Goal: Task Accomplishment & Management: Use online tool/utility

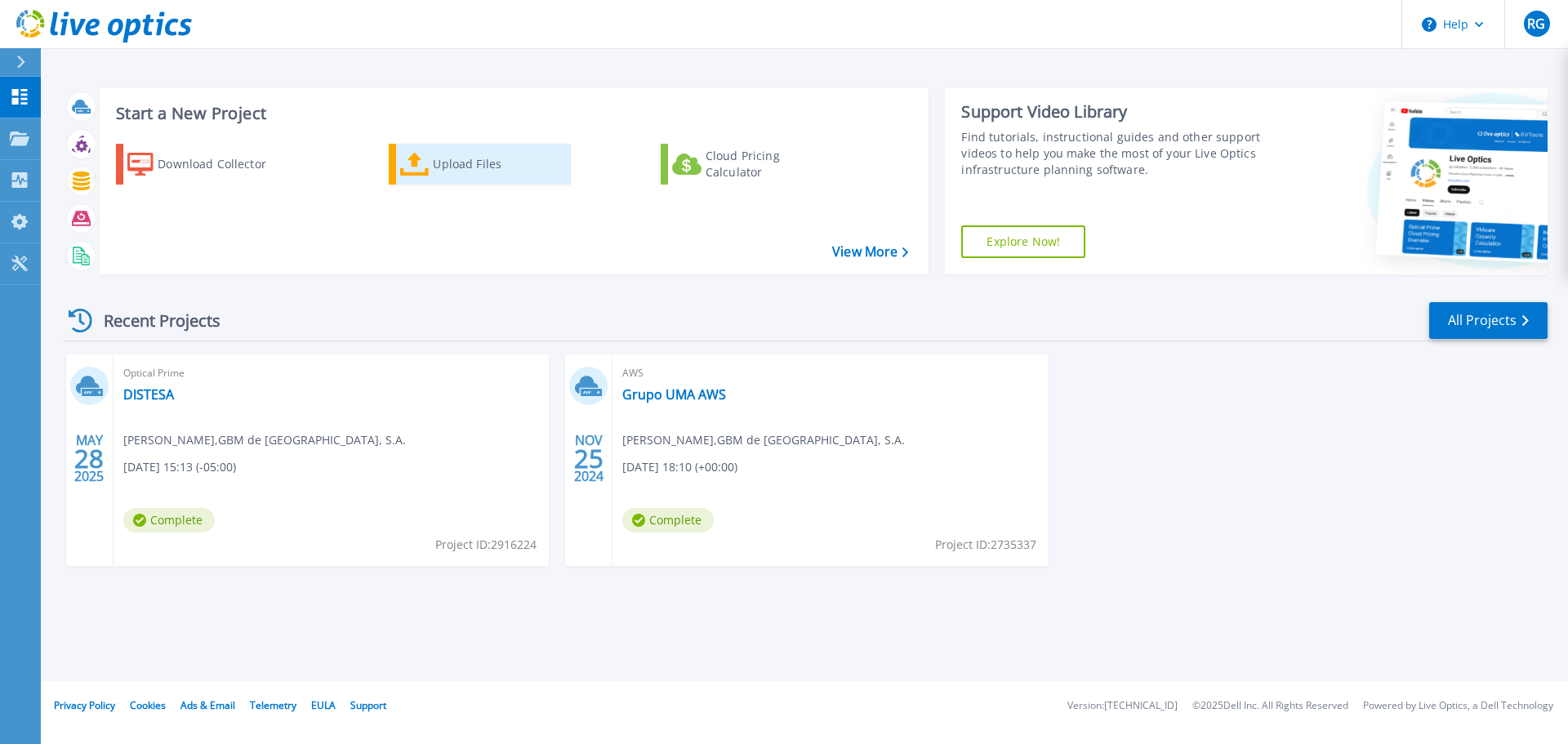
click at [454, 151] on div "Upload Files" at bounding box center [498, 164] width 131 height 32
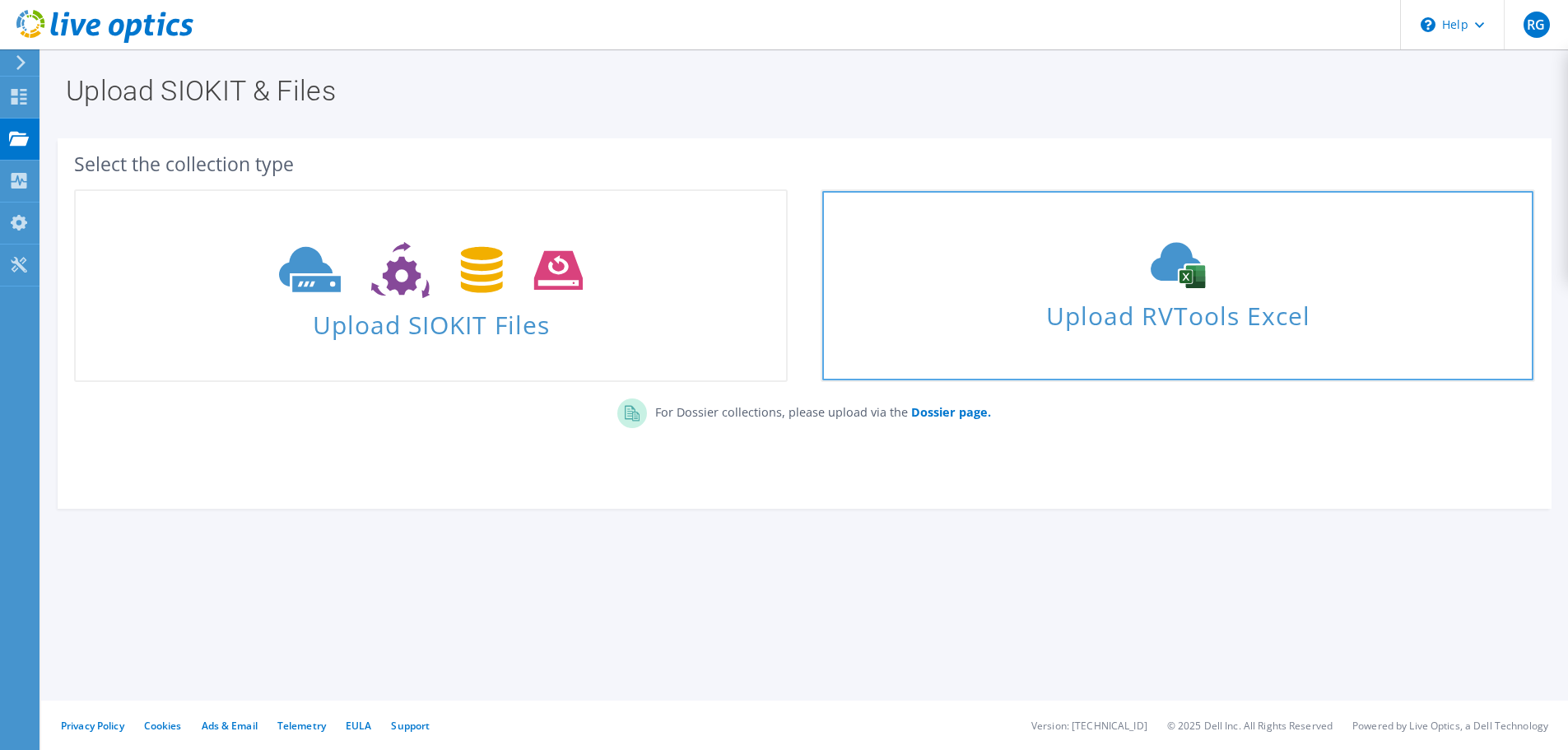
click at [1208, 322] on span "Upload RVTools Excel" at bounding box center [1178, 311] width 711 height 35
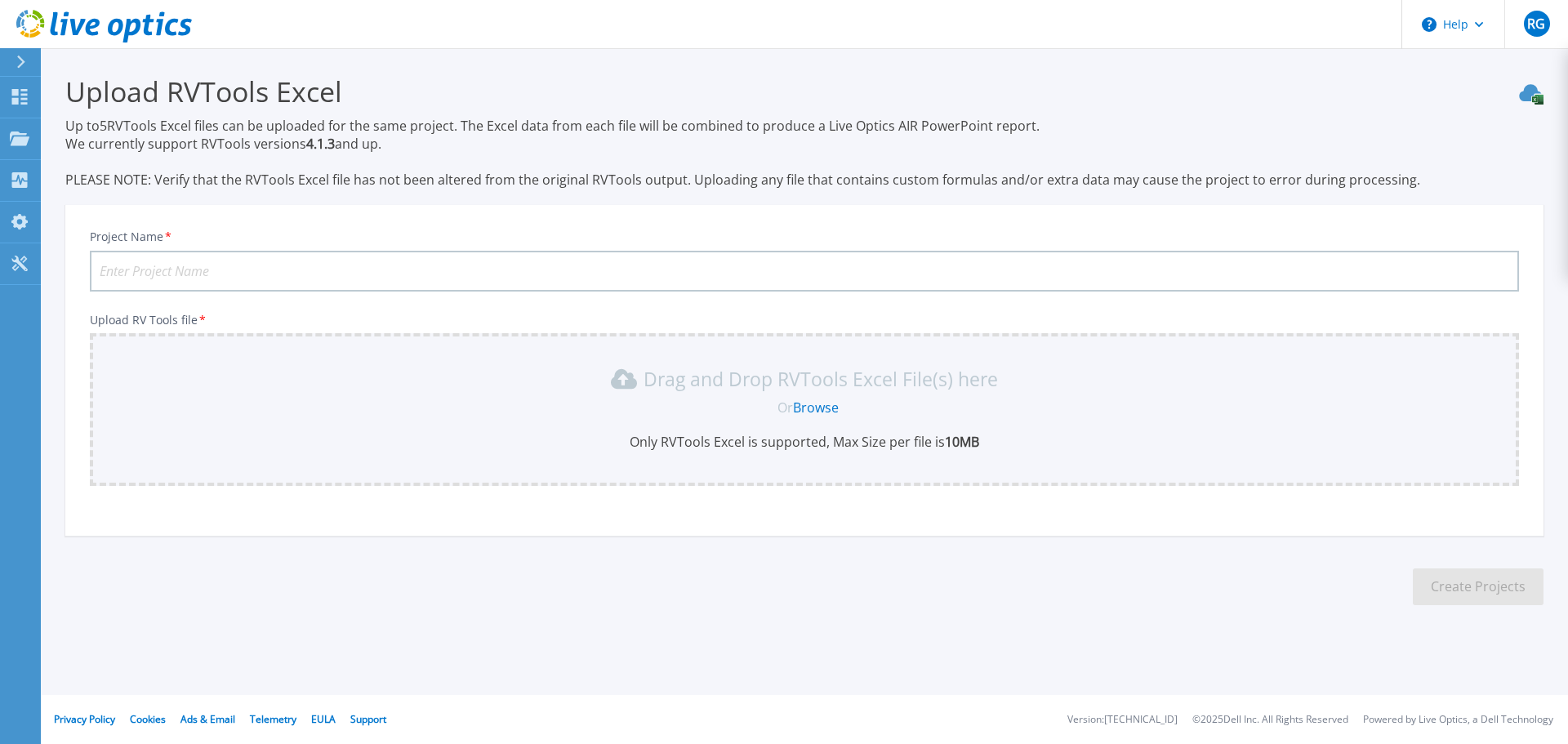
click at [817, 404] on link "Browse" at bounding box center [815, 407] width 45 height 18
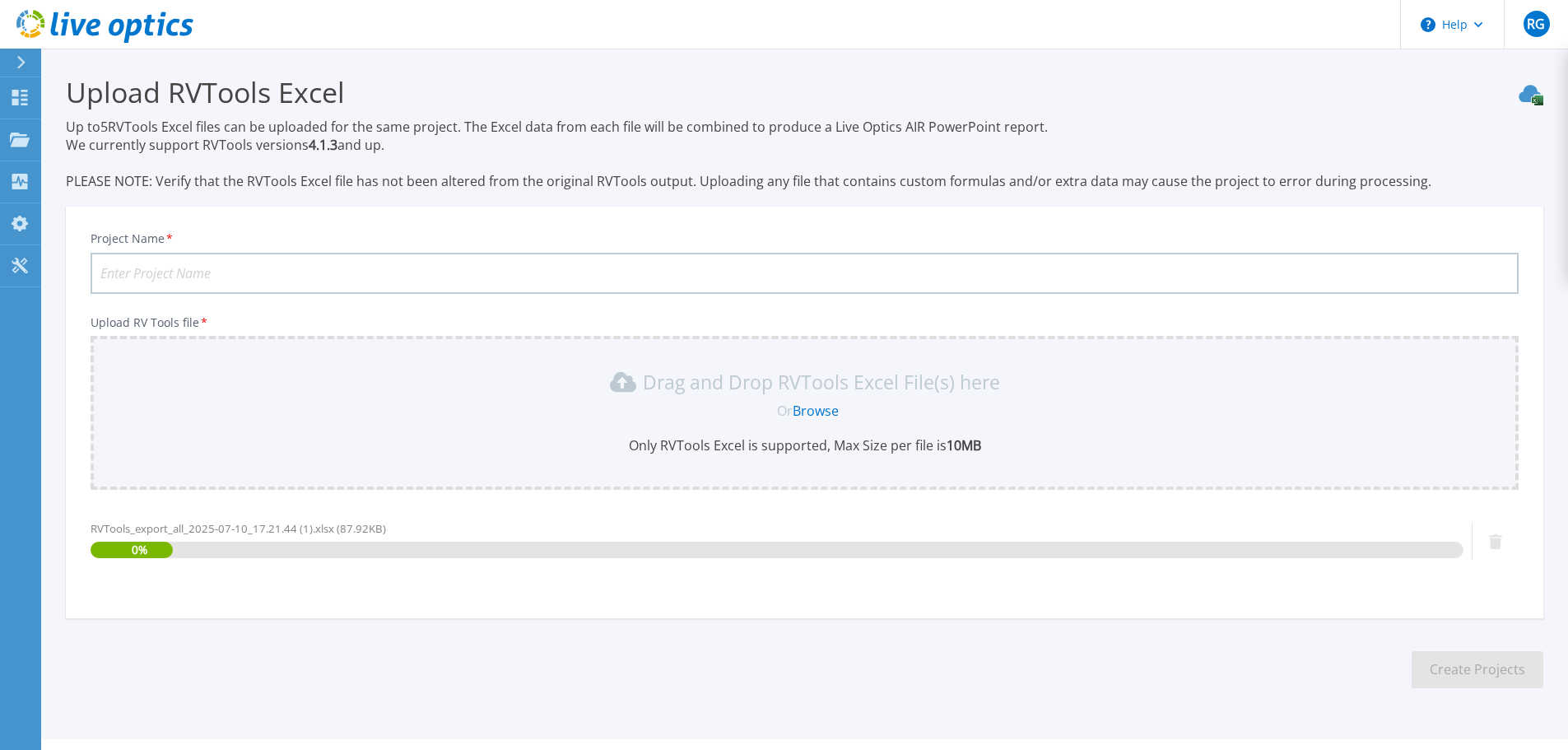
scroll to position [39, 0]
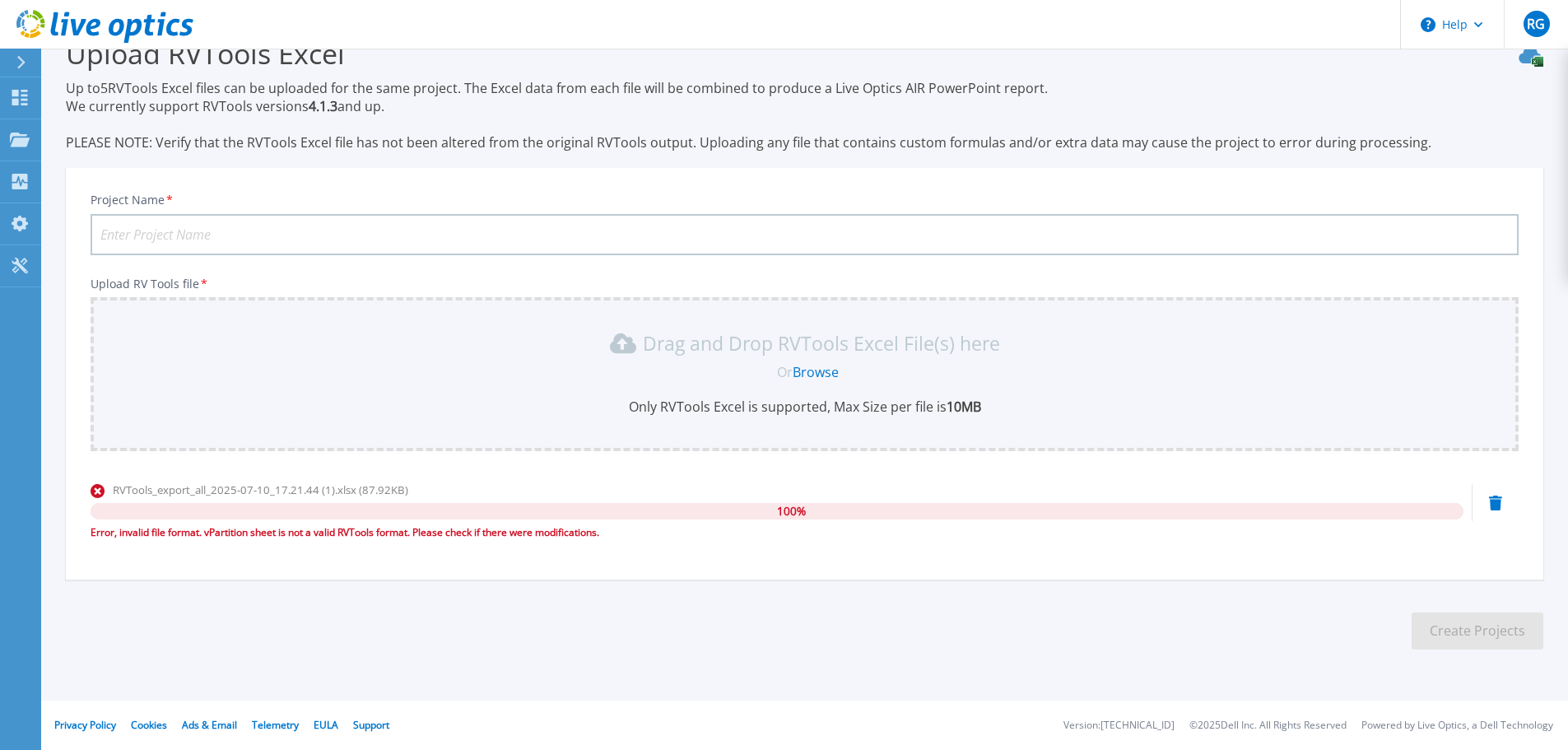
click at [205, 522] on div "RVTools_export_all_2025-07-10_17.21.44 (1).xlsx (87.92KB) 100 % Error, invalid …" at bounding box center [777, 510] width 1373 height 59
click at [608, 529] on div "Error, invalid file format. vPartition sheet is not a valid RVTools format. Ple…" at bounding box center [777, 532] width 1373 height 16
click at [254, 135] on p "Up to 5 RVTools Excel files can be uploaded for the same project. The Excel dat…" at bounding box center [804, 116] width 1477 height 72
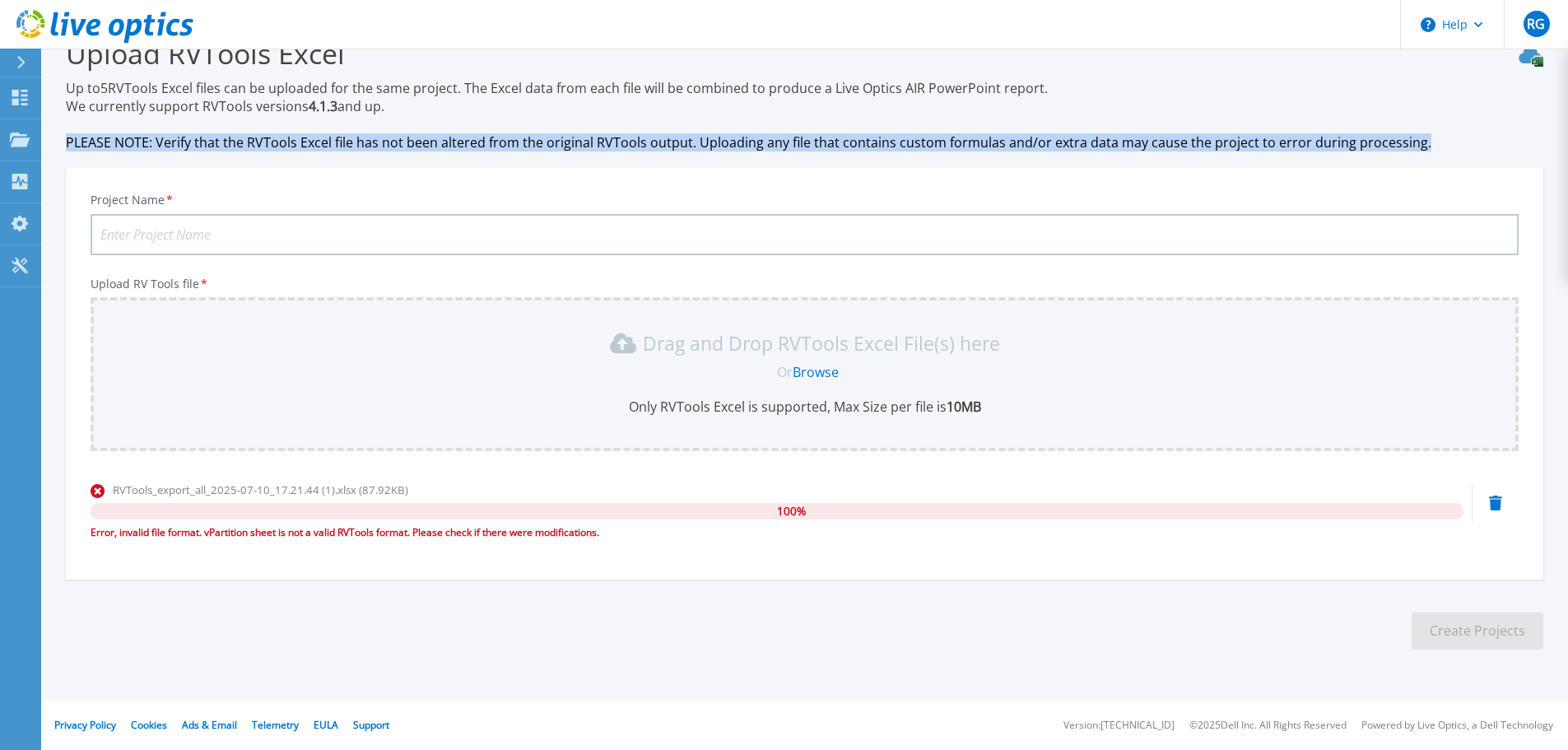
click at [254, 135] on p "Up to 5 RVTools Excel files can be uploaded for the same project. The Excel dat…" at bounding box center [804, 116] width 1477 height 72
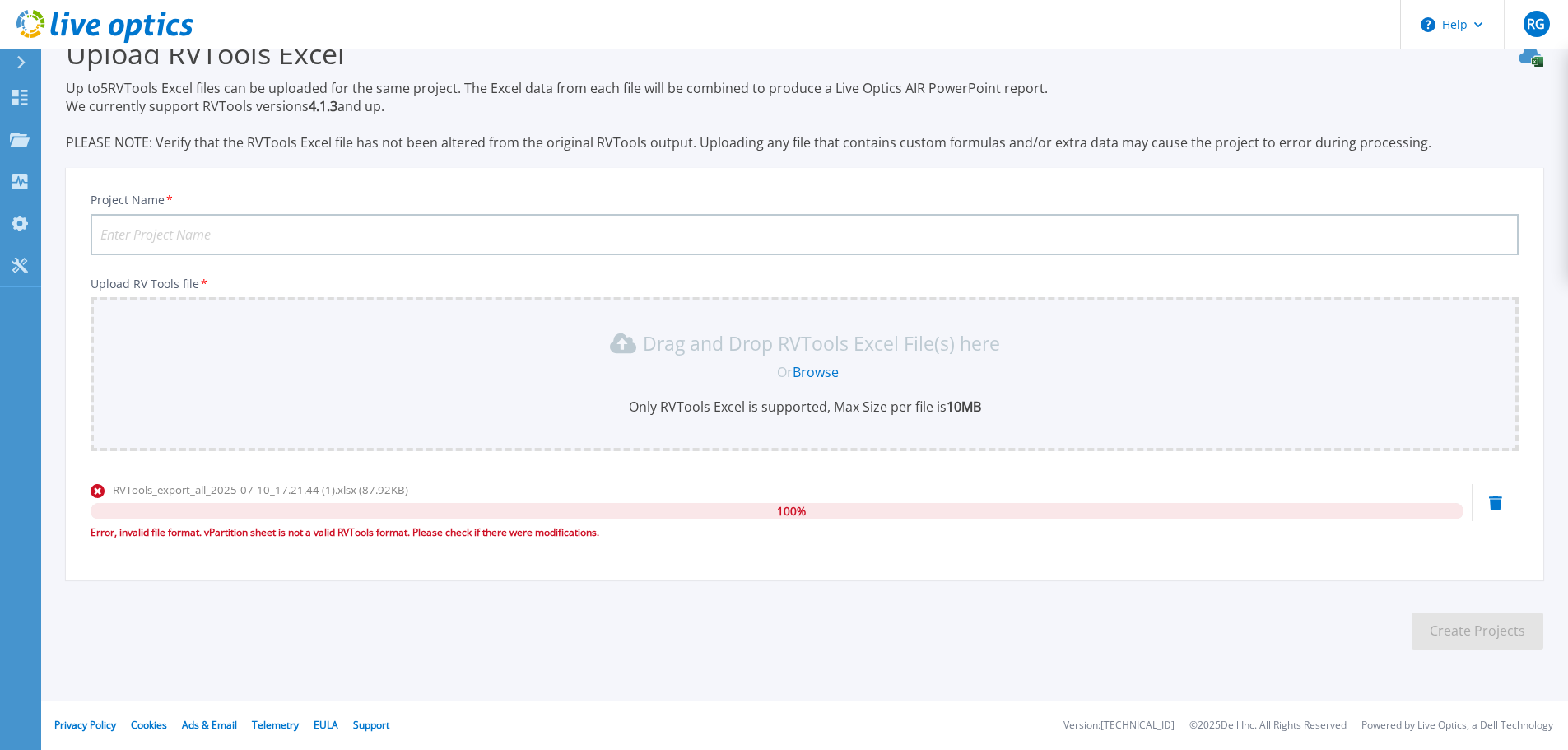
click at [818, 366] on link "Browse" at bounding box center [815, 372] width 46 height 18
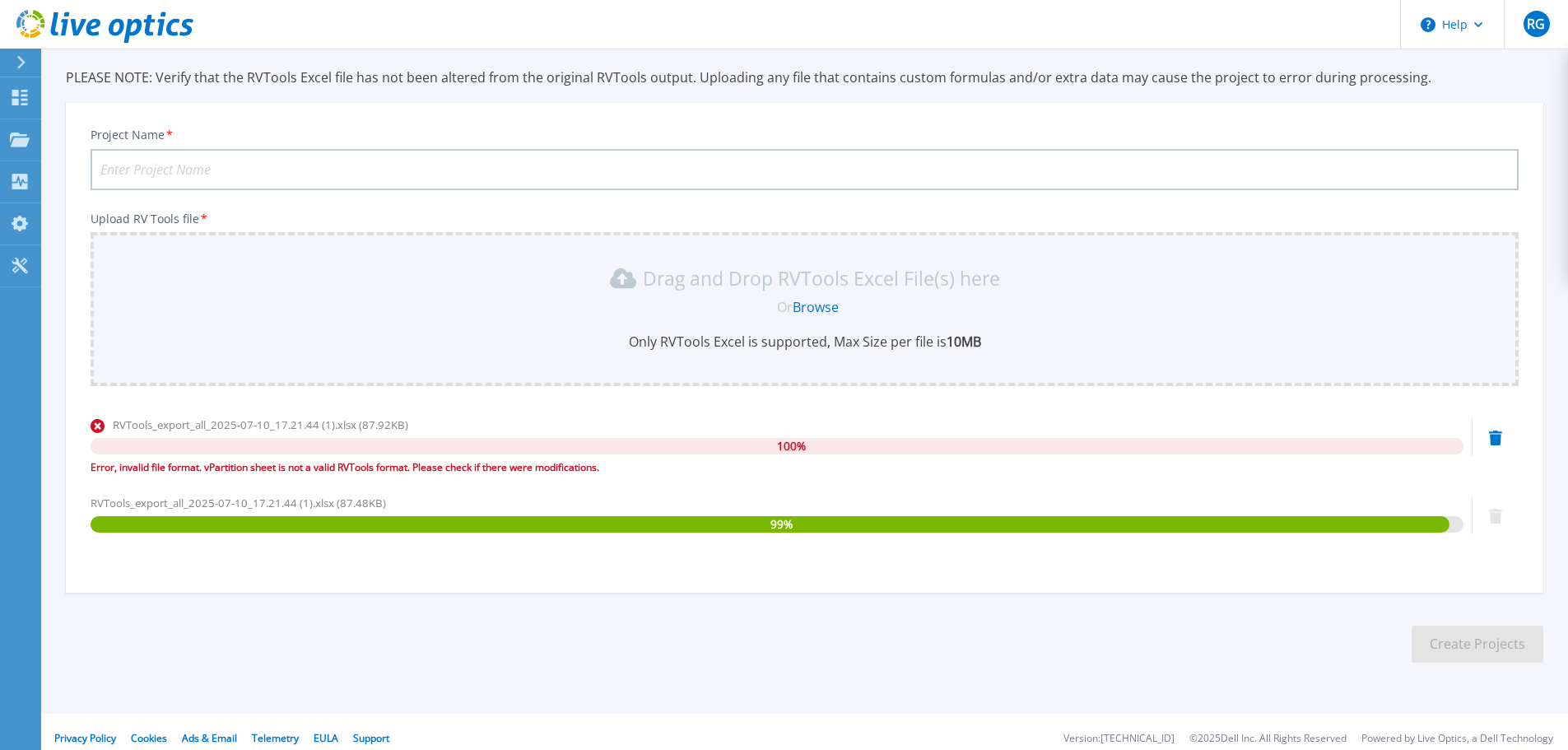
scroll to position [117, 0]
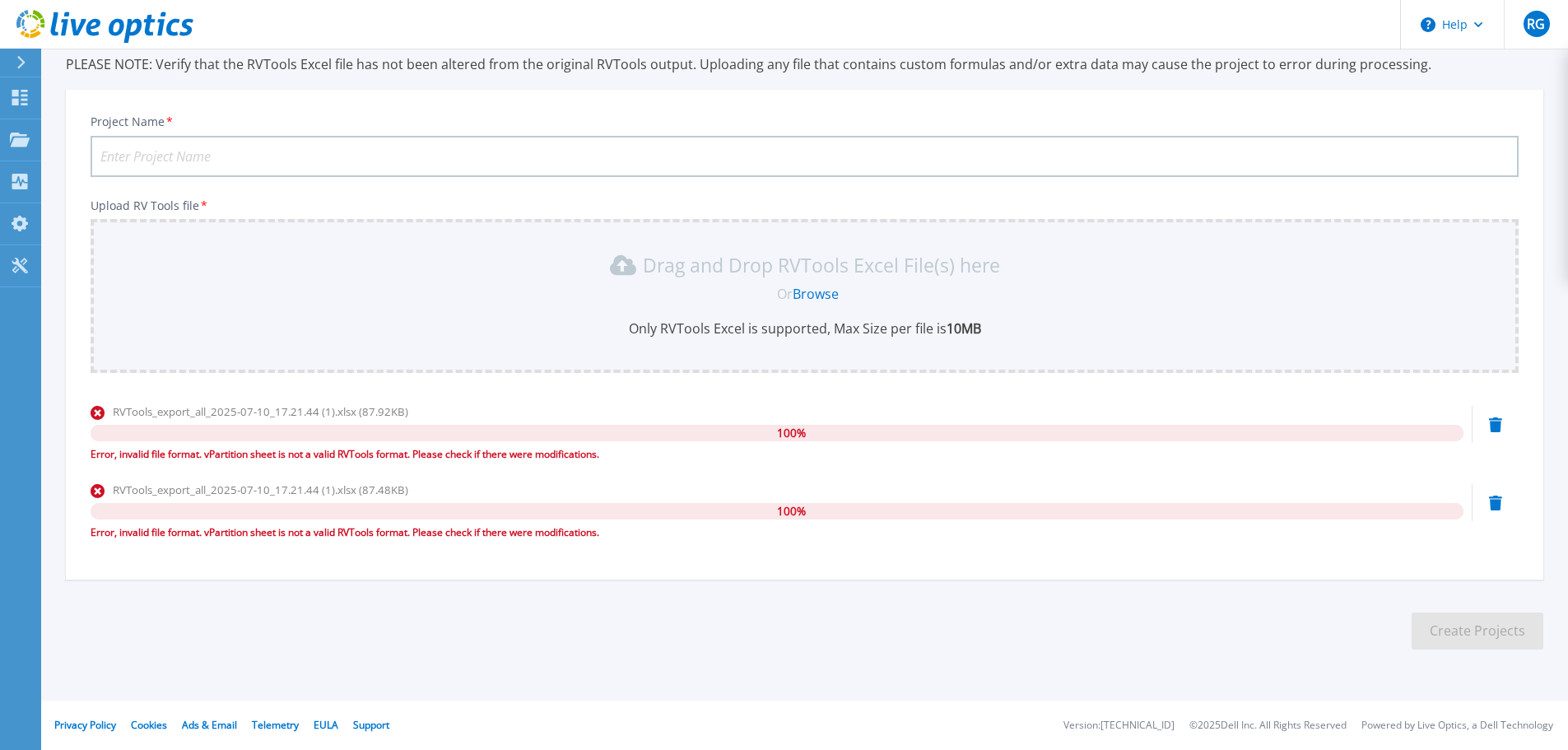
click at [824, 302] on link "Browse" at bounding box center [815, 293] width 46 height 18
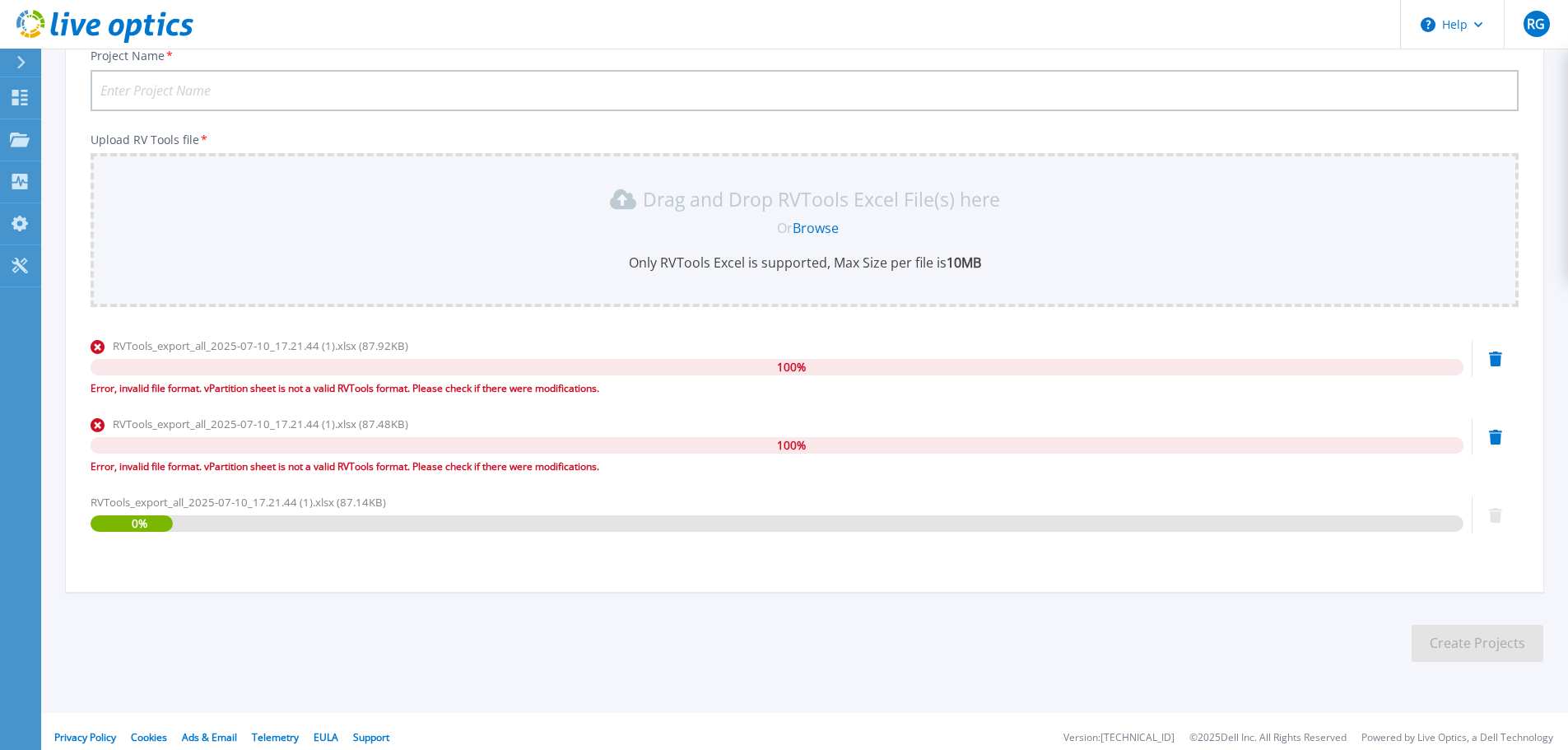
scroll to position [195, 0]
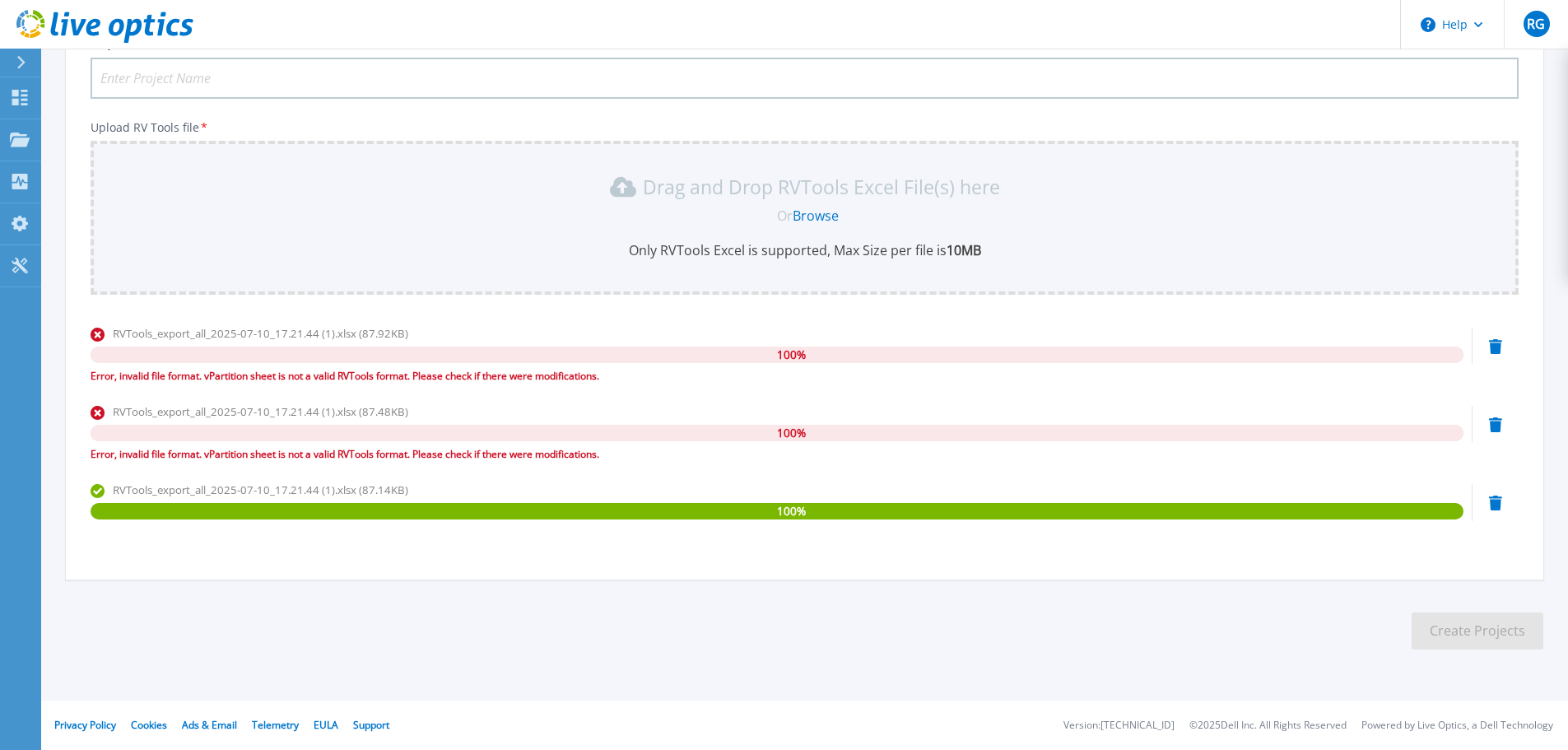
click at [1490, 420] on icon at bounding box center [1496, 424] width 13 height 15
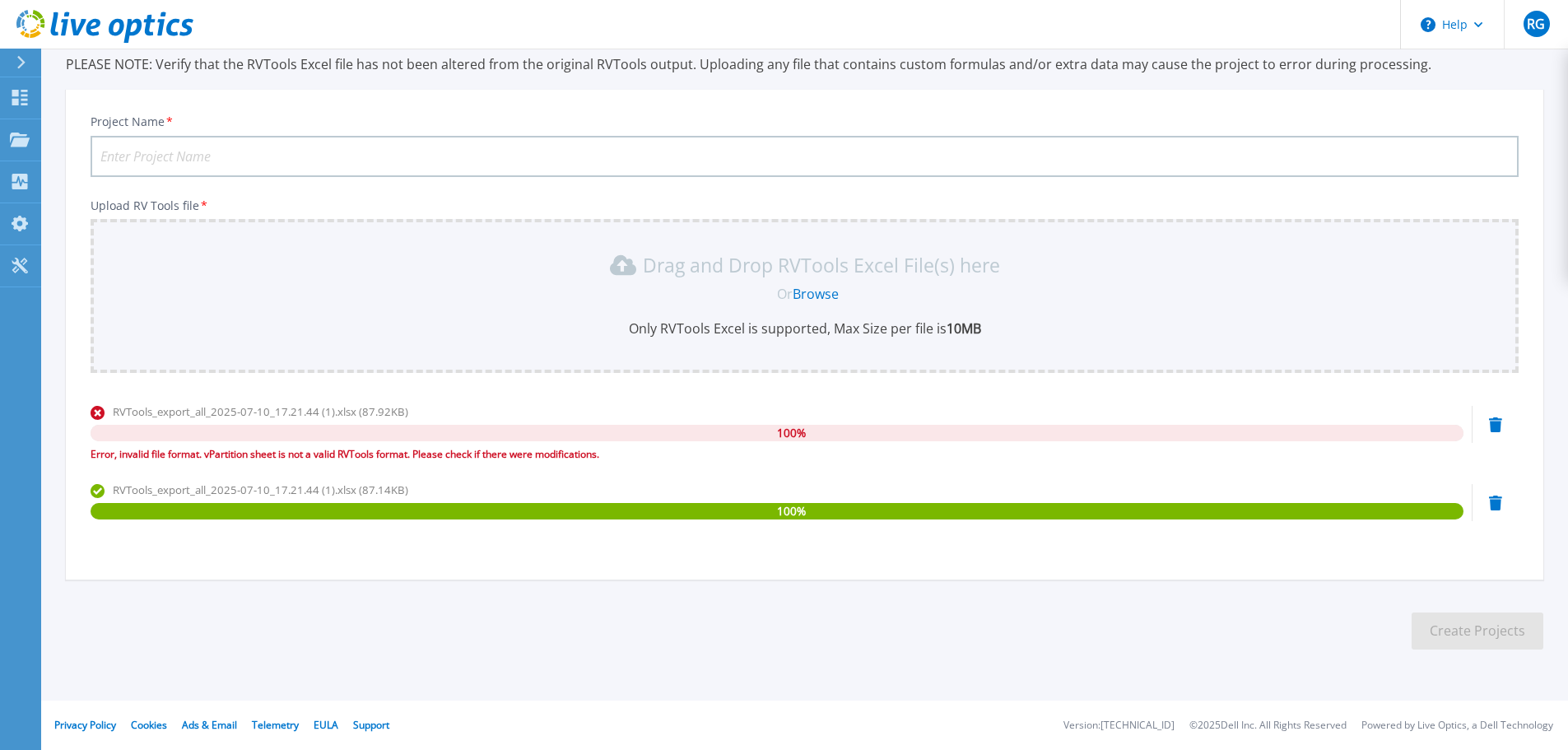
click at [1491, 422] on icon at bounding box center [1496, 424] width 13 height 15
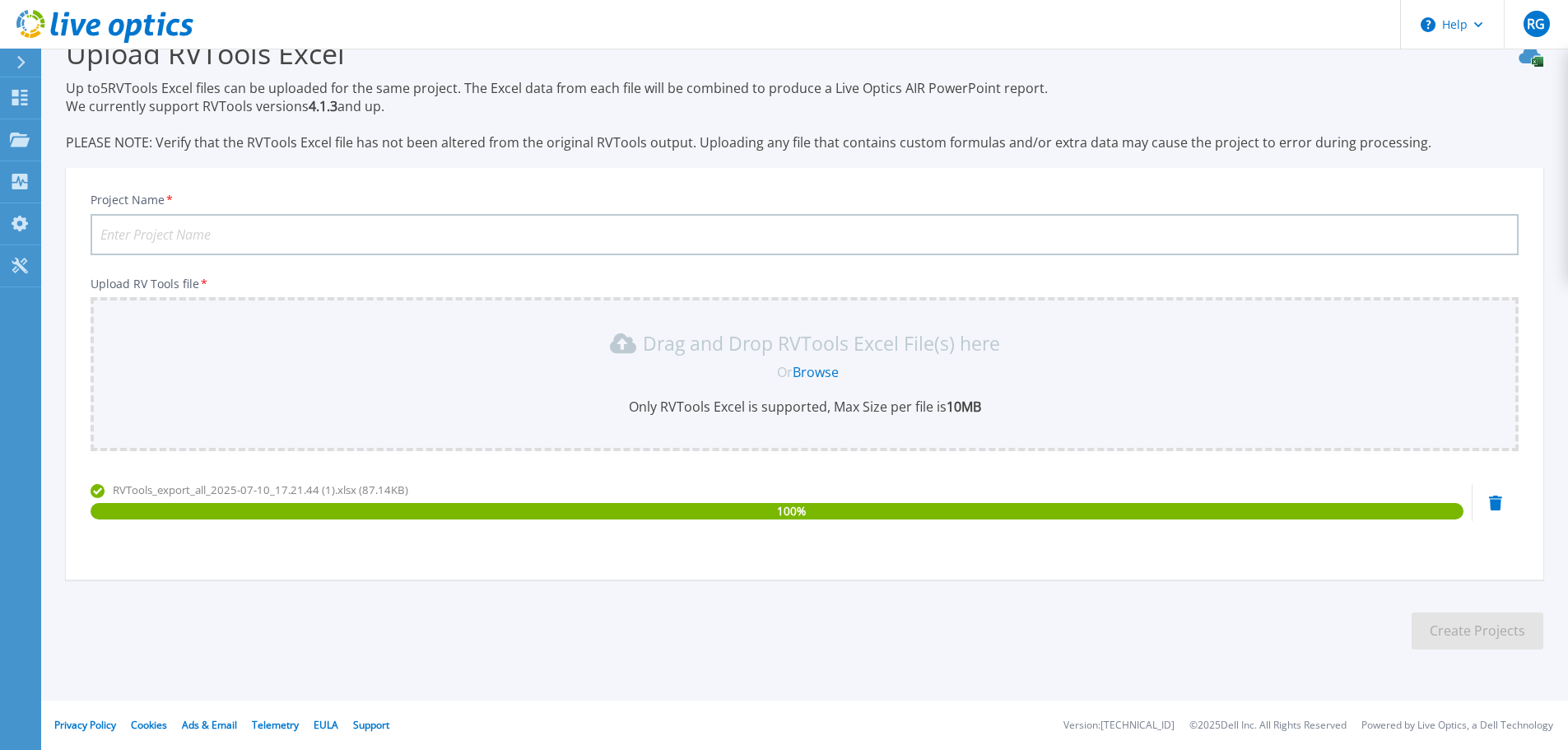
scroll to position [39, 0]
click at [566, 216] on input "Project Name *" at bounding box center [805, 234] width 1428 height 41
click at [544, 224] on input "Project Name *" at bounding box center [805, 234] width 1428 height 41
click at [332, 229] on input "Cooperativa" at bounding box center [805, 234] width 1428 height 41
type input "Cooperativa Maimon"
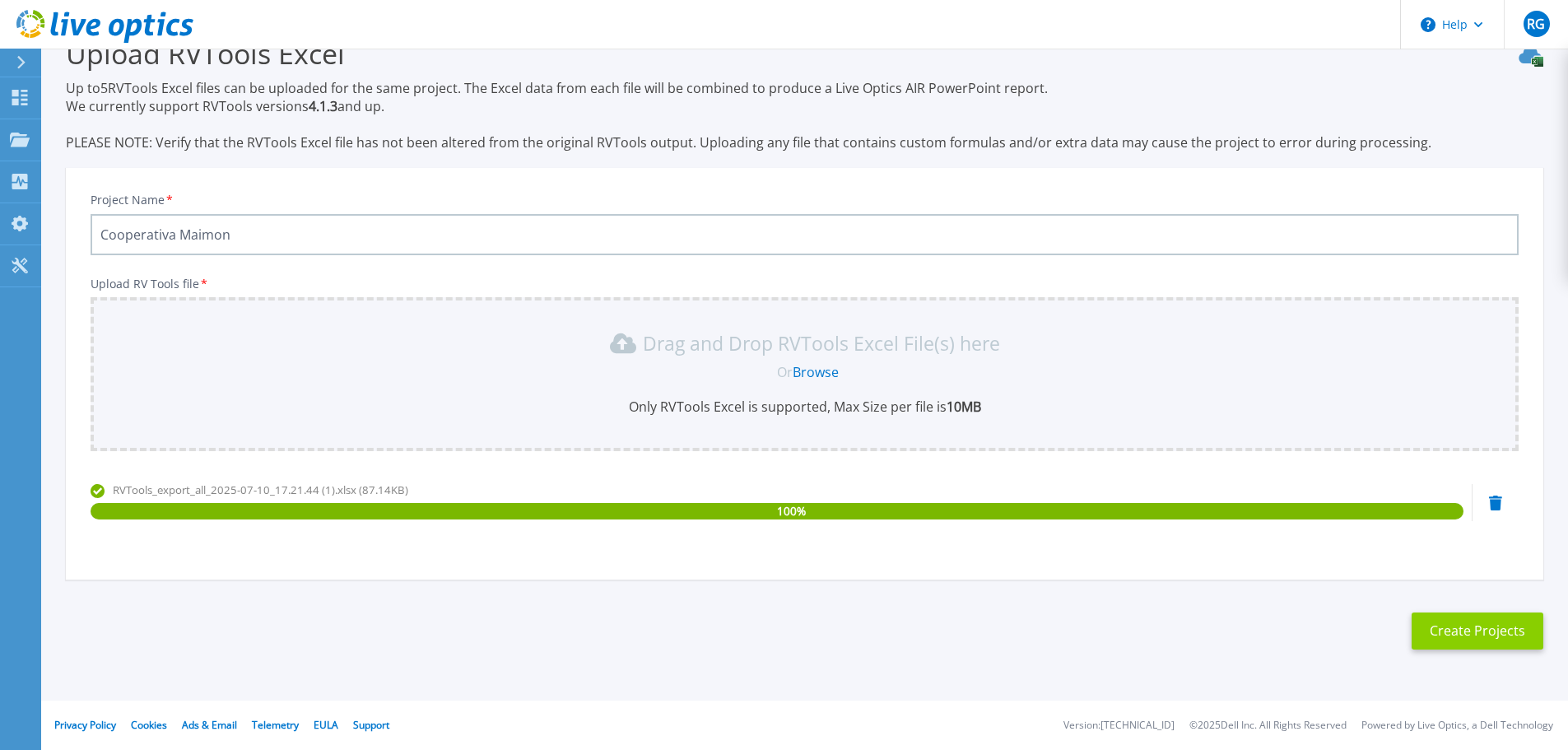
click at [1505, 633] on button "Create Projects" at bounding box center [1477, 630] width 132 height 37
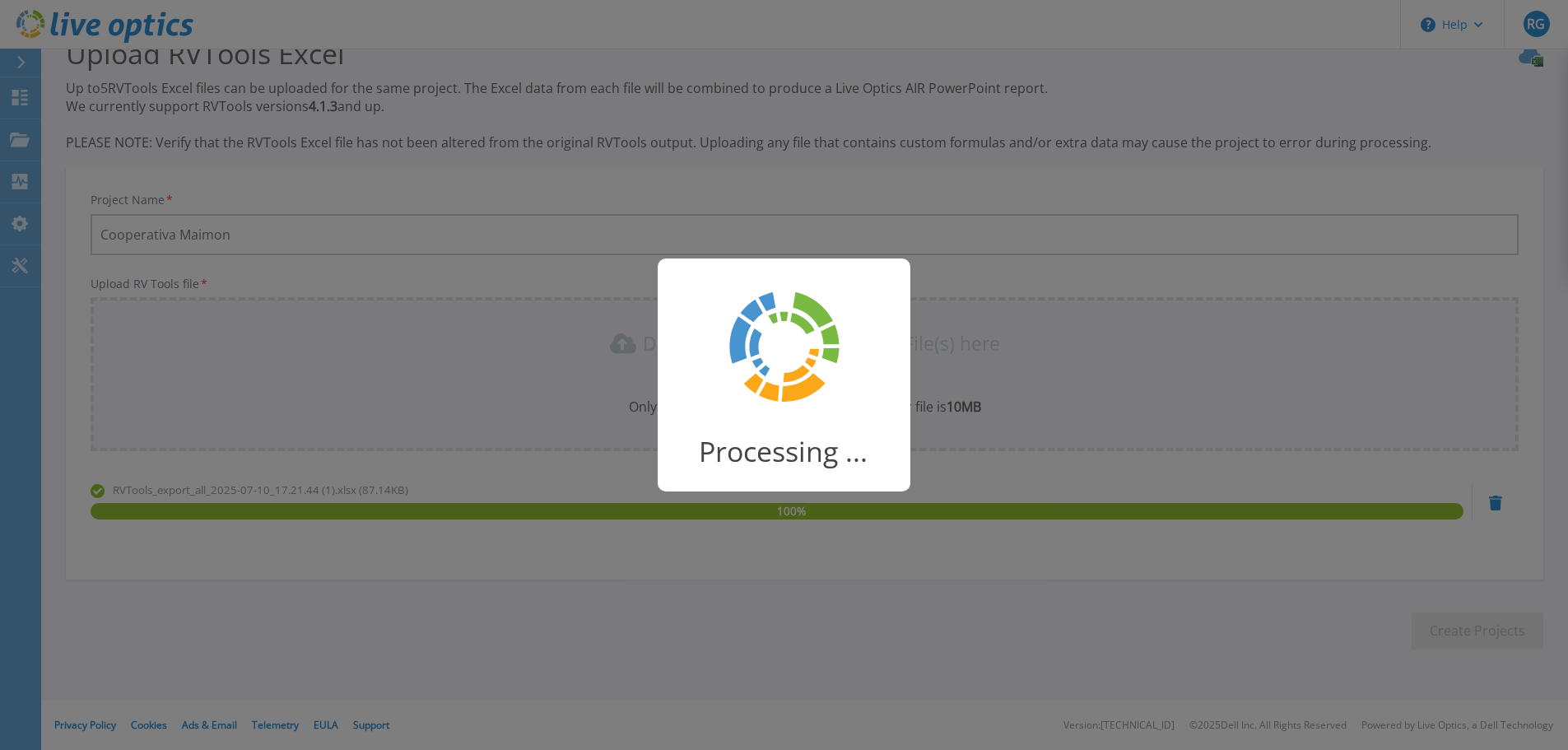
scroll to position [32, 0]
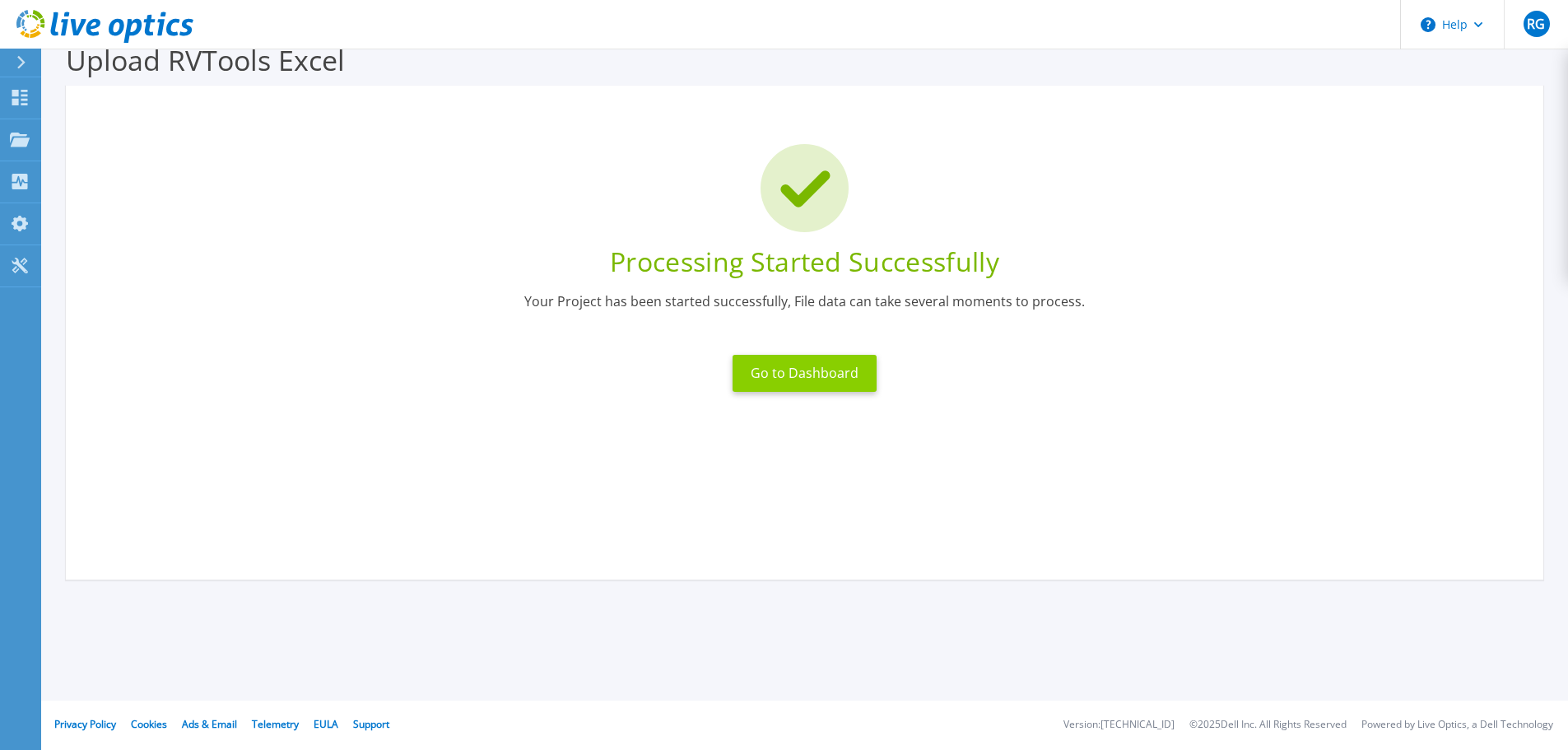
click at [793, 365] on button "Go to Dashboard" at bounding box center [805, 372] width 144 height 37
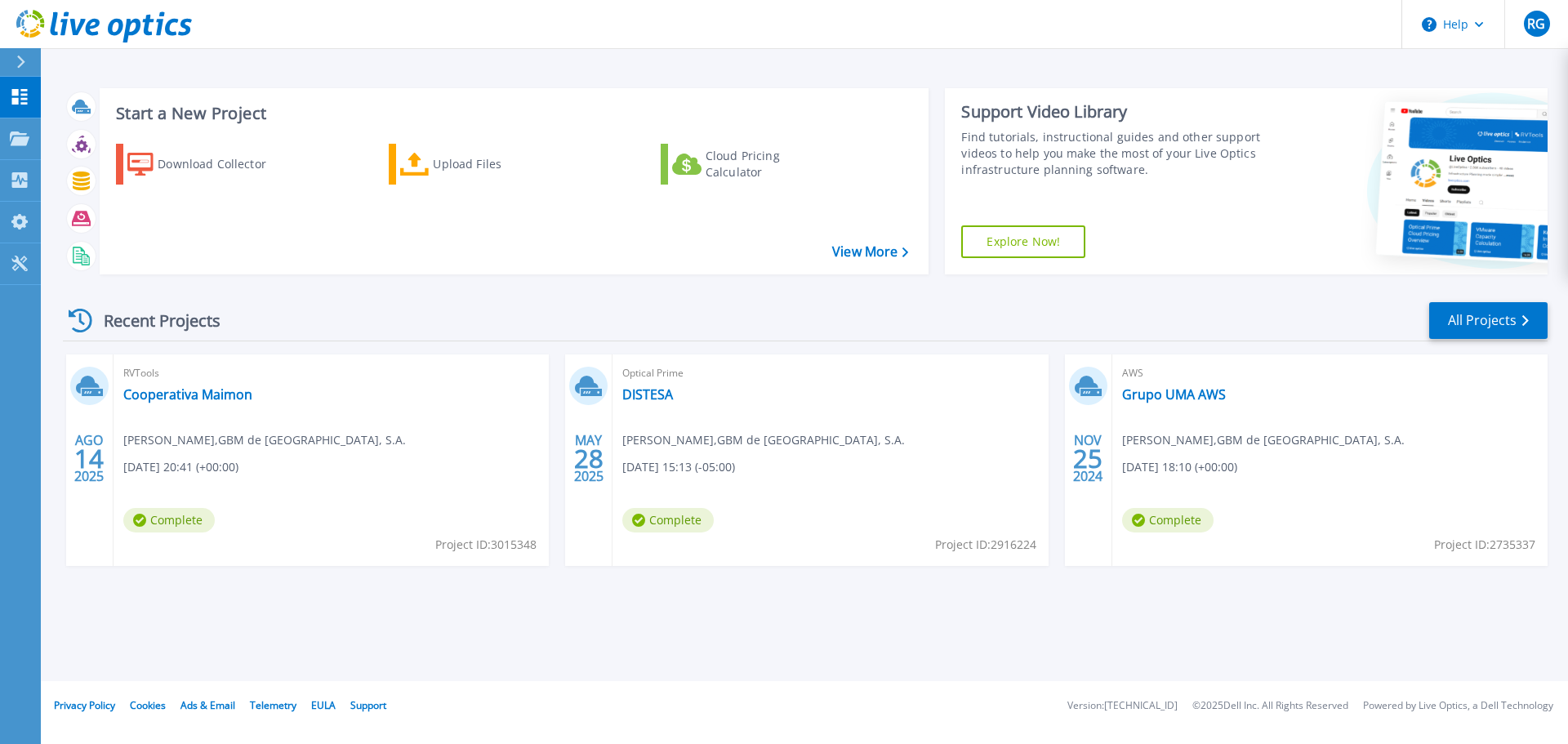
click at [239, 466] on span "08/14/2025, 20:41 (+00:00)" at bounding box center [180, 466] width 115 height 18
click at [185, 392] on link "Cooperativa Maimon" at bounding box center [187, 393] width 129 height 16
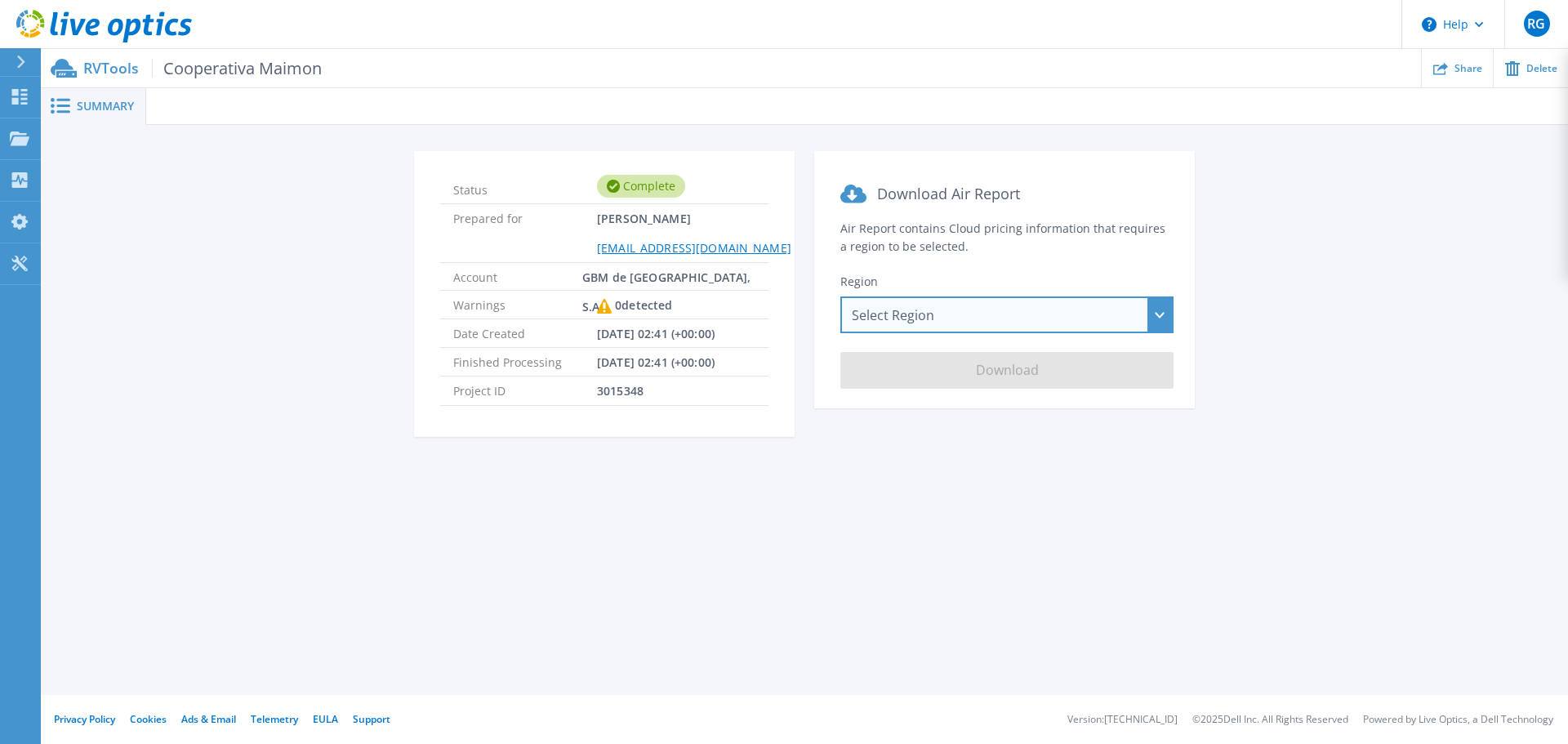
click at [1151, 312] on div "Select Region [GEOGRAPHIC_DATA] ([GEOGRAPHIC_DATA]) [GEOGRAPHIC_DATA] ([GEOGRAP…" at bounding box center [1006, 314] width 333 height 37
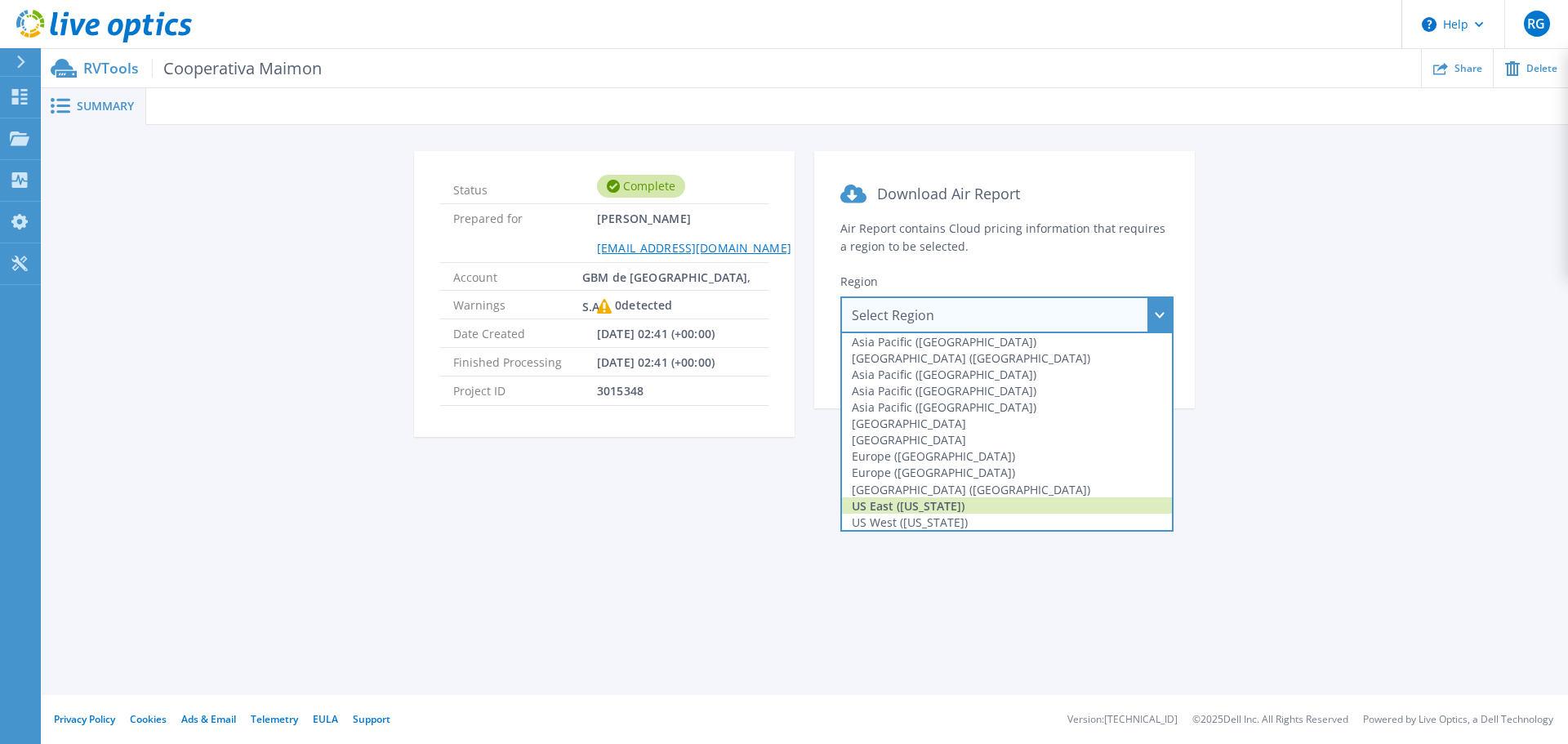
click at [1033, 508] on div "US East (Virginia)" at bounding box center [1007, 505] width 330 height 16
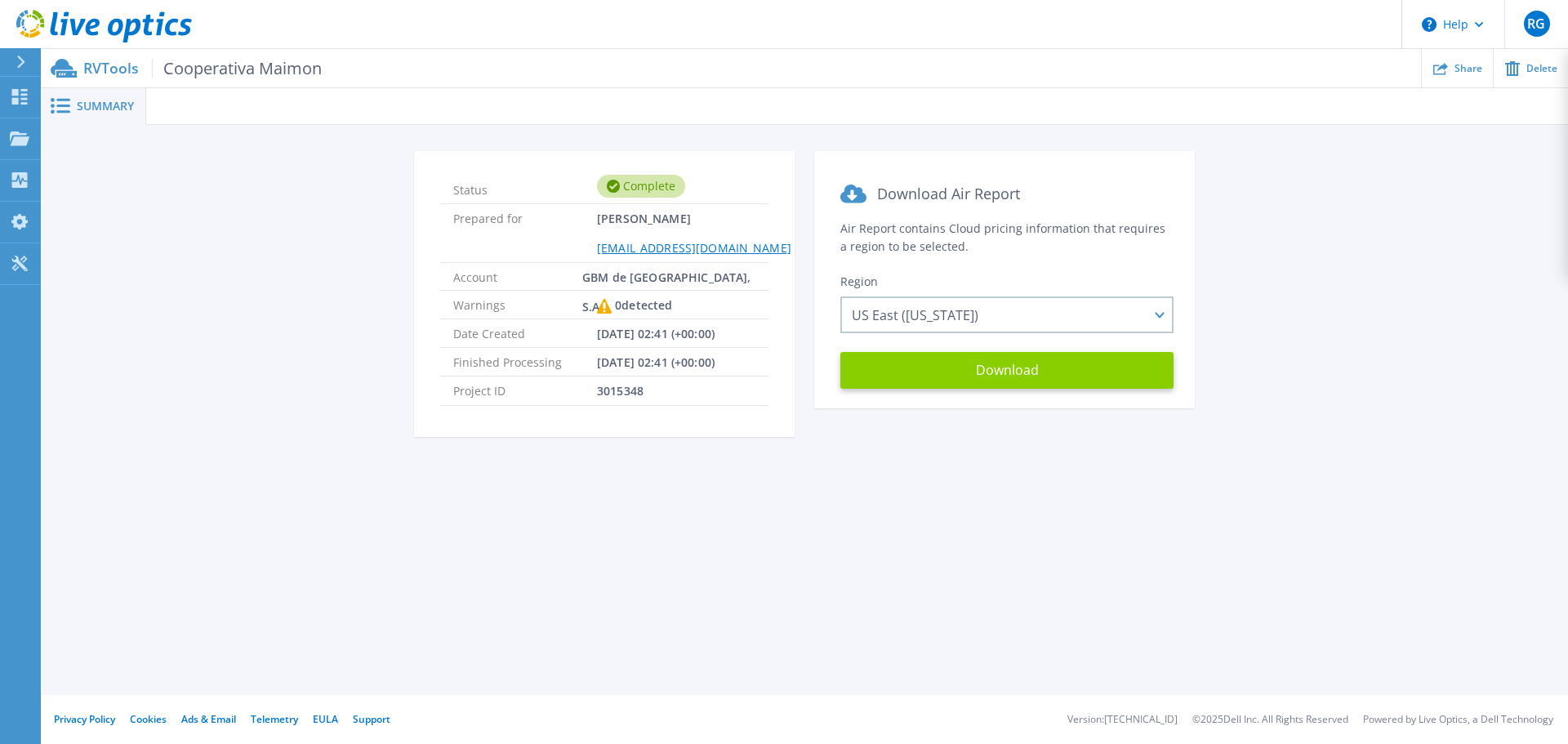
click at [937, 362] on button "Download" at bounding box center [1006, 369] width 333 height 37
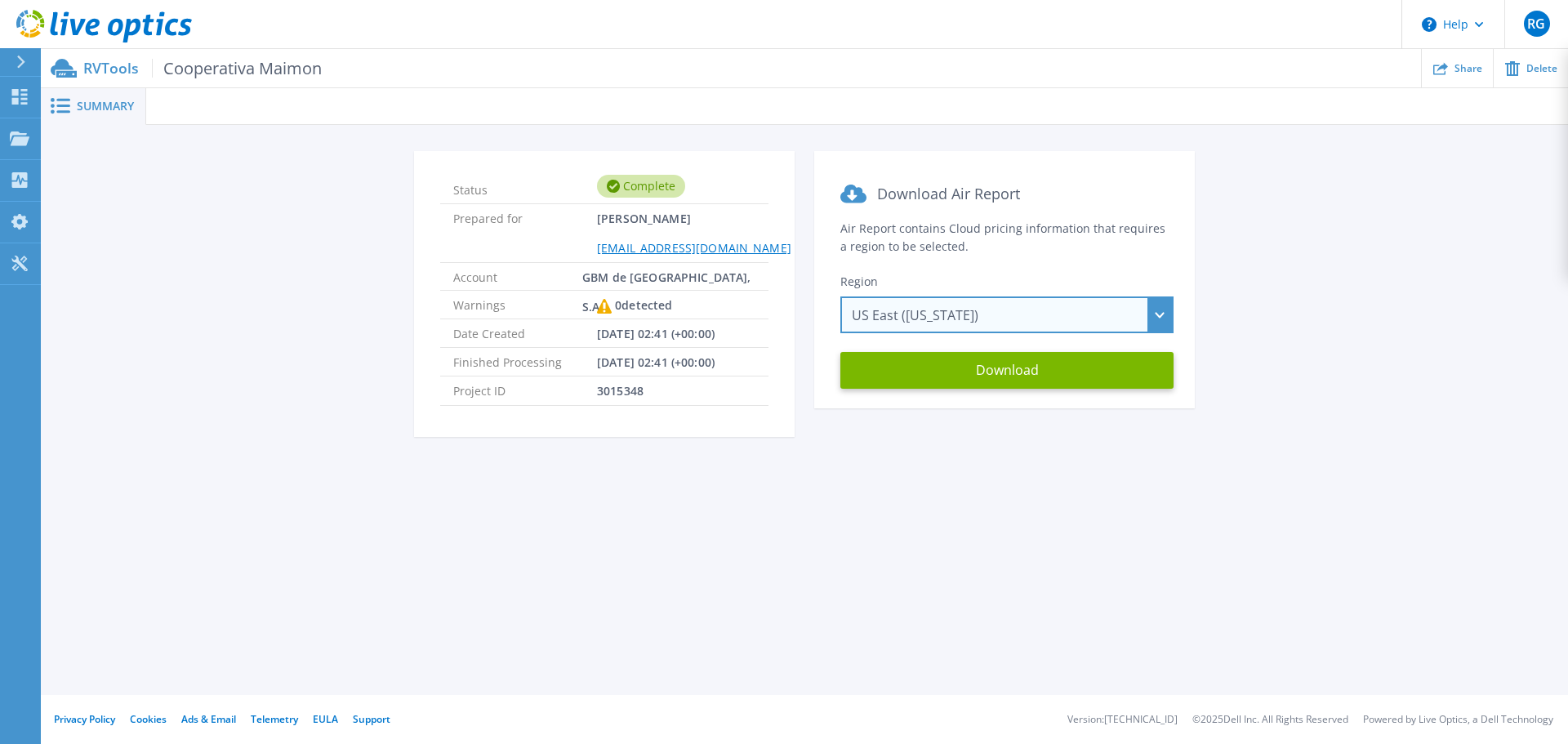
click at [1163, 319] on div "US East (Virginia) Asia Pacific (Hong Kong) Asia Pacific (Mumbai) Asia Pacific …" at bounding box center [1006, 314] width 333 height 37
click at [1255, 307] on div "Status Complete Prepared for Rudy Gonzalez rugonzalez@gbm.net Account GBM de Gu…" at bounding box center [804, 304] width 1478 height 305
click at [109, 107] on span "Summary" at bounding box center [105, 105] width 57 height 11
click at [232, 68] on span "Cooperativa Maimon" at bounding box center [237, 68] width 170 height 19
click at [107, 73] on p "RVTools Cooperativa Maimon" at bounding box center [202, 68] width 239 height 19
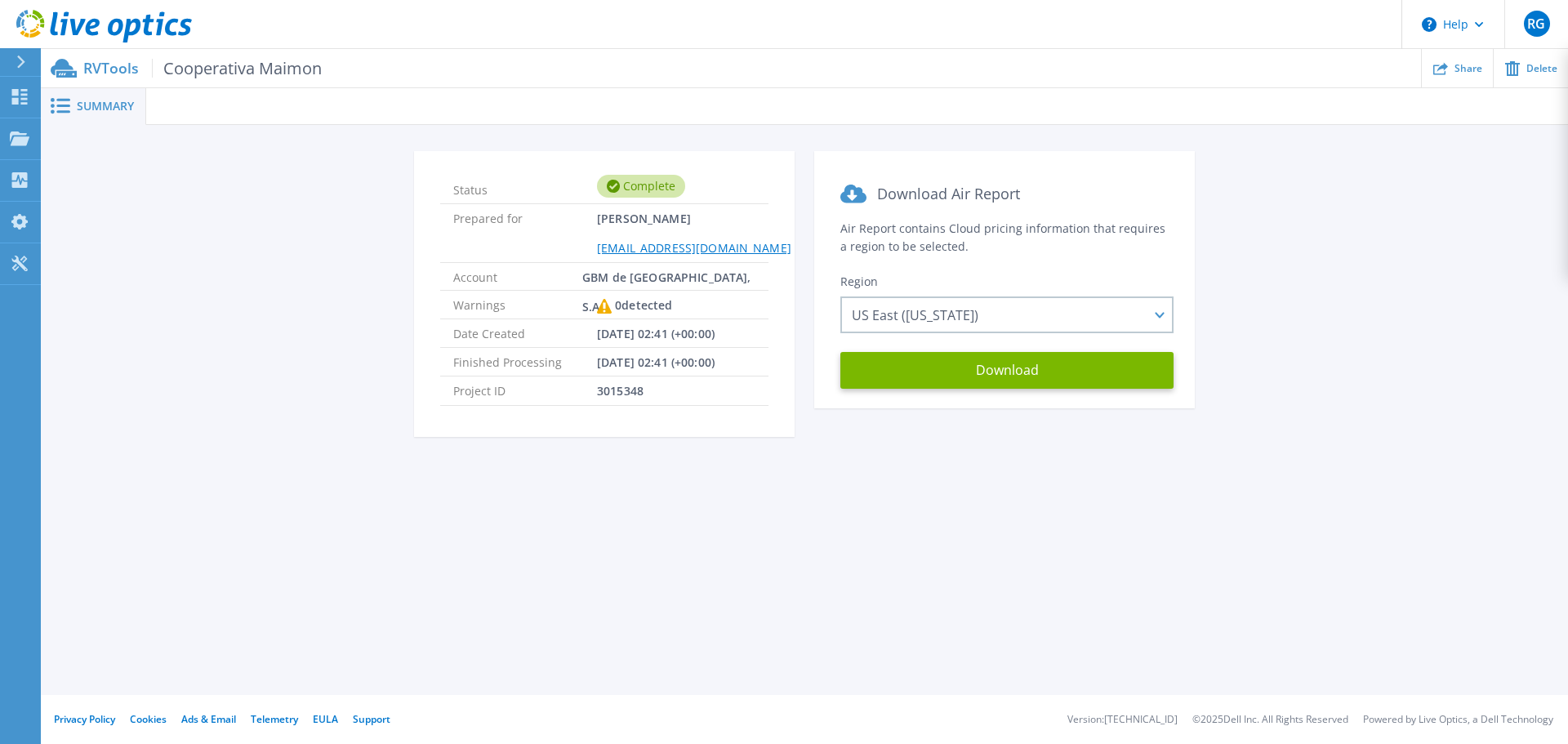
click at [18, 61] on icon at bounding box center [21, 62] width 9 height 13
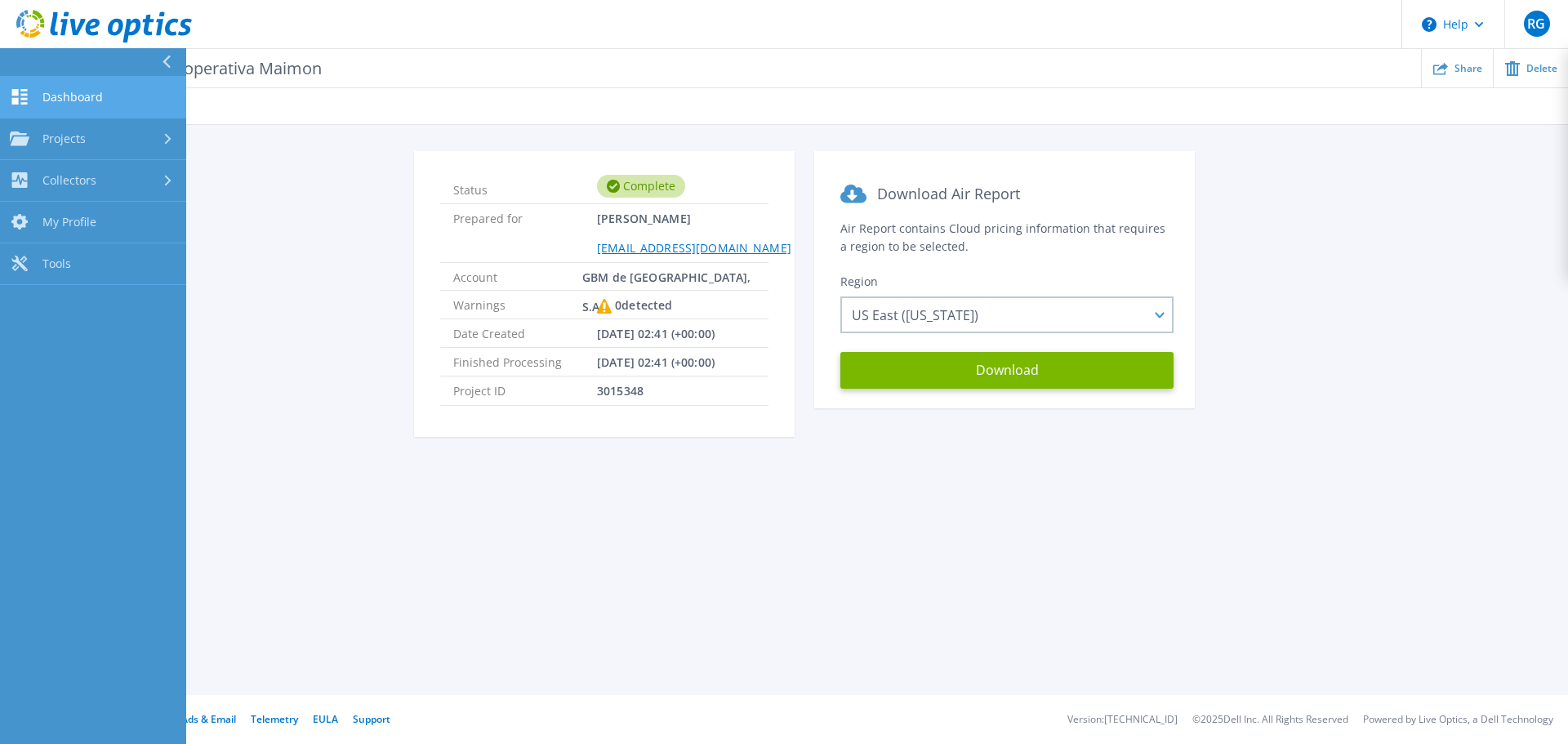
click at [54, 97] on span "Dashboard" at bounding box center [73, 97] width 61 height 15
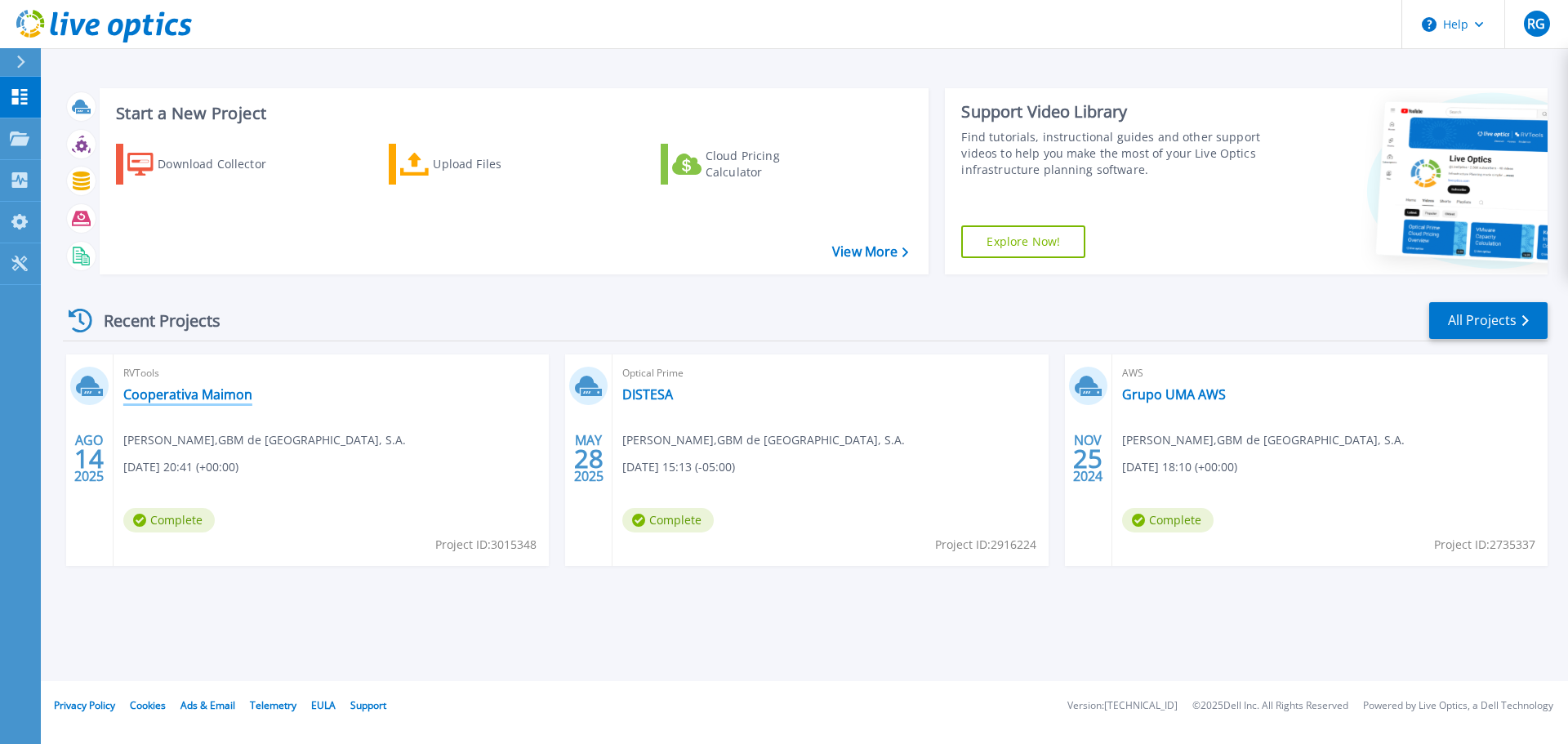
click at [197, 398] on link "Cooperativa Maimon" at bounding box center [187, 393] width 129 height 16
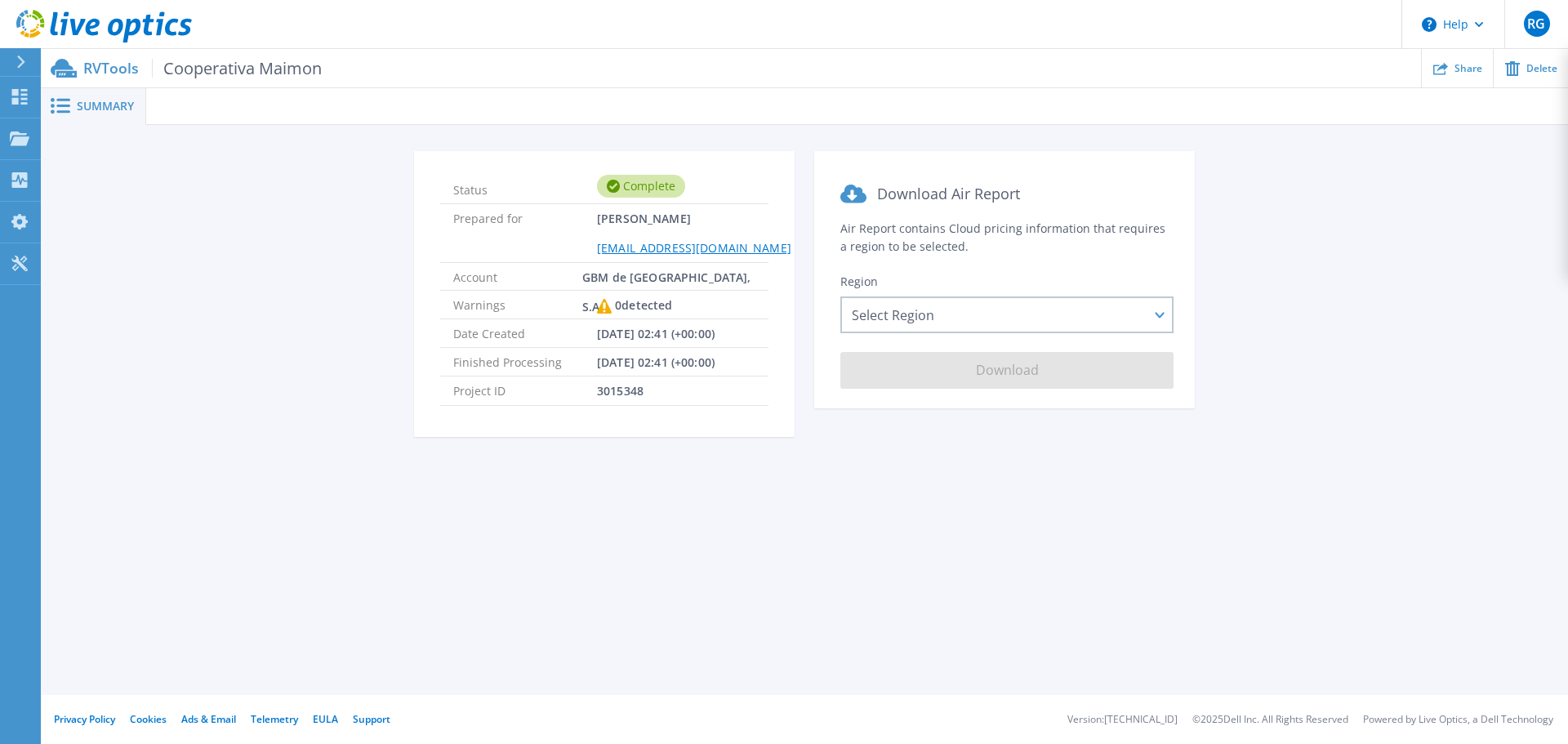
click at [1331, 453] on div "Status Complete Prepared for [PERSON_NAME] [PERSON_NAME][EMAIL_ADDRESS][DOMAIN_…" at bounding box center [804, 304] width 1478 height 305
click at [850, 194] on icon at bounding box center [853, 193] width 27 height 18
click at [972, 197] on span "Download Air Report" at bounding box center [948, 193] width 143 height 20
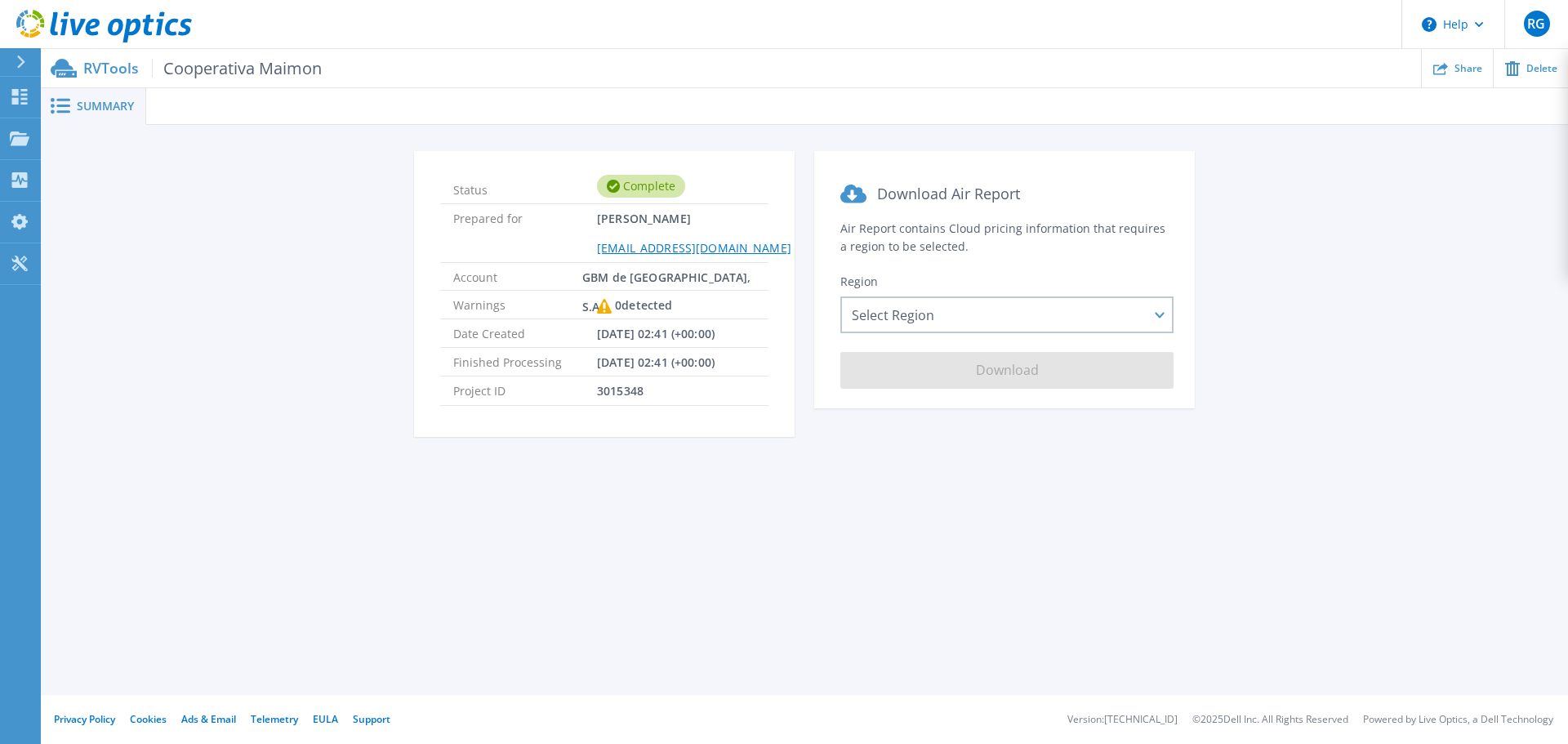
click at [1358, 295] on div "Status Complete Prepared for [PERSON_NAME] [PERSON_NAME][EMAIL_ADDRESS][DOMAIN_…" at bounding box center [804, 304] width 1478 height 305
click at [1447, 64] on icon at bounding box center [1440, 68] width 15 height 15
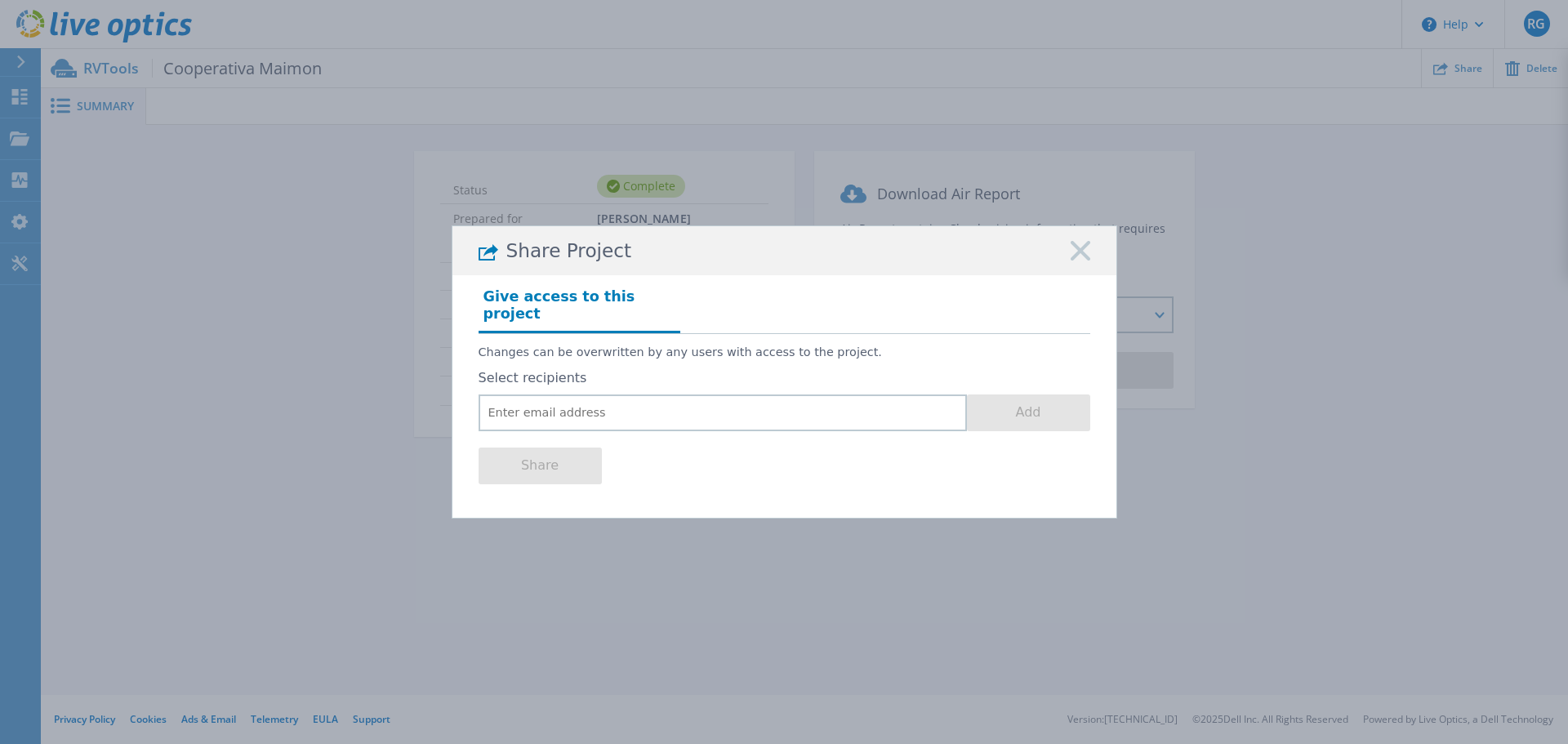
click at [842, 431] on div "Share" at bounding box center [784, 464] width 612 height 65
click at [842, 400] on input "email" at bounding box center [722, 412] width 488 height 37
type input "[EMAIL_ADDRESS][DOMAIN_NAME]"
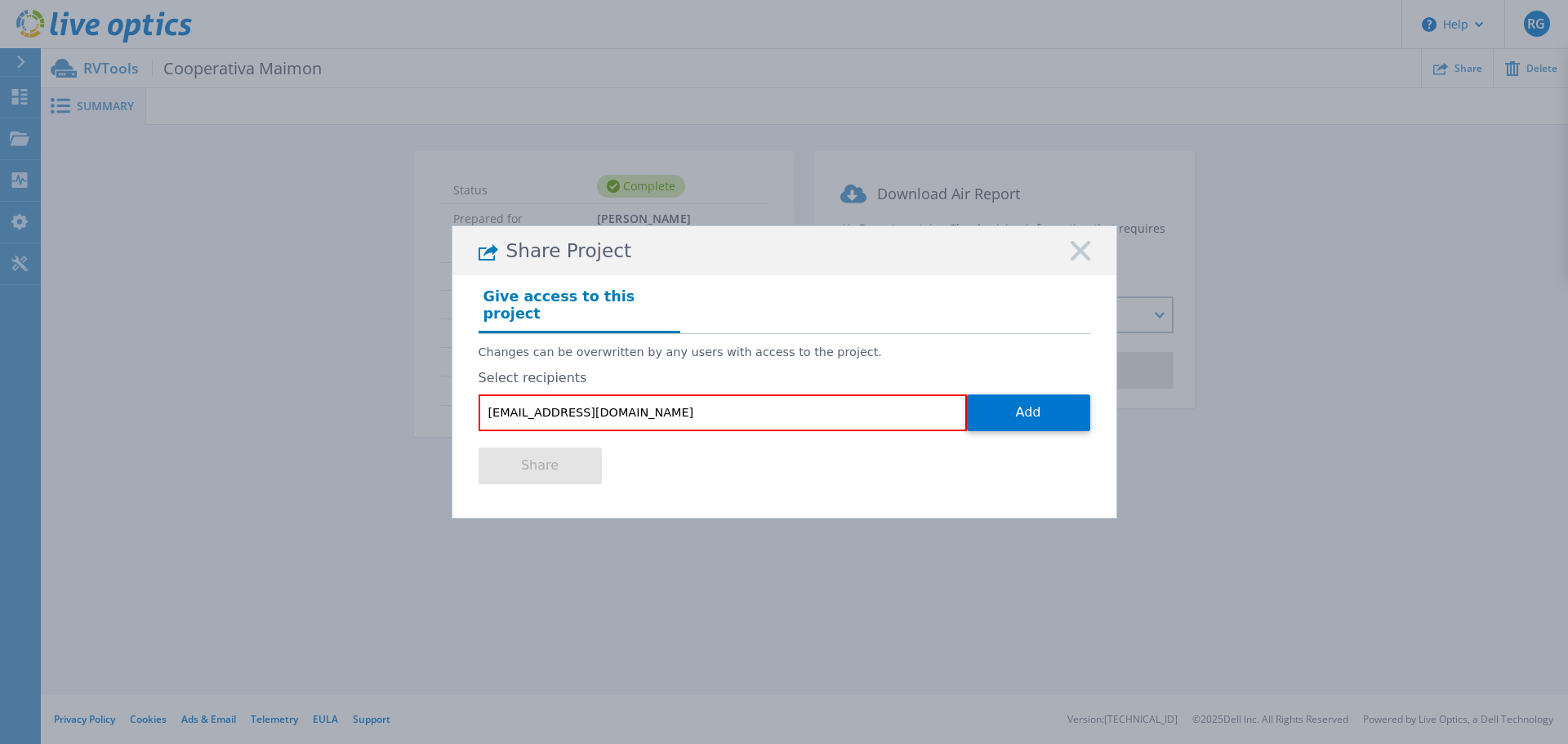
click at [1080, 255] on icon at bounding box center [1080, 251] width 20 height 20
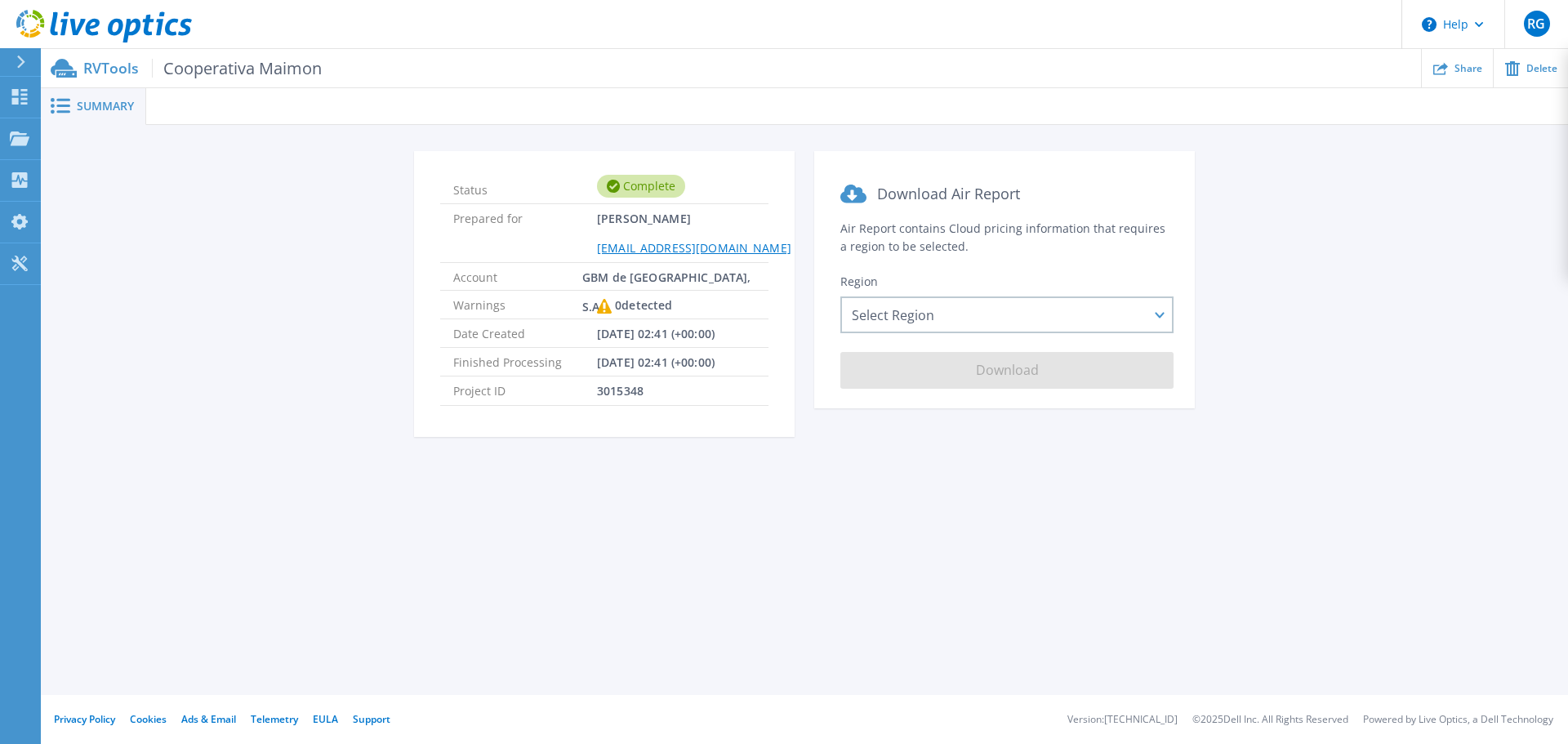
click at [1334, 287] on div "Status Complete Prepared for [PERSON_NAME] [PERSON_NAME][EMAIL_ADDRESS][DOMAIN_…" at bounding box center [804, 304] width 1478 height 305
click at [227, 68] on span "Cooperativa Maimon" at bounding box center [237, 68] width 170 height 19
click at [107, 67] on p "RVTools Cooperativa Maimon" at bounding box center [202, 68] width 239 height 19
click at [97, 110] on span "Summary" at bounding box center [105, 105] width 57 height 11
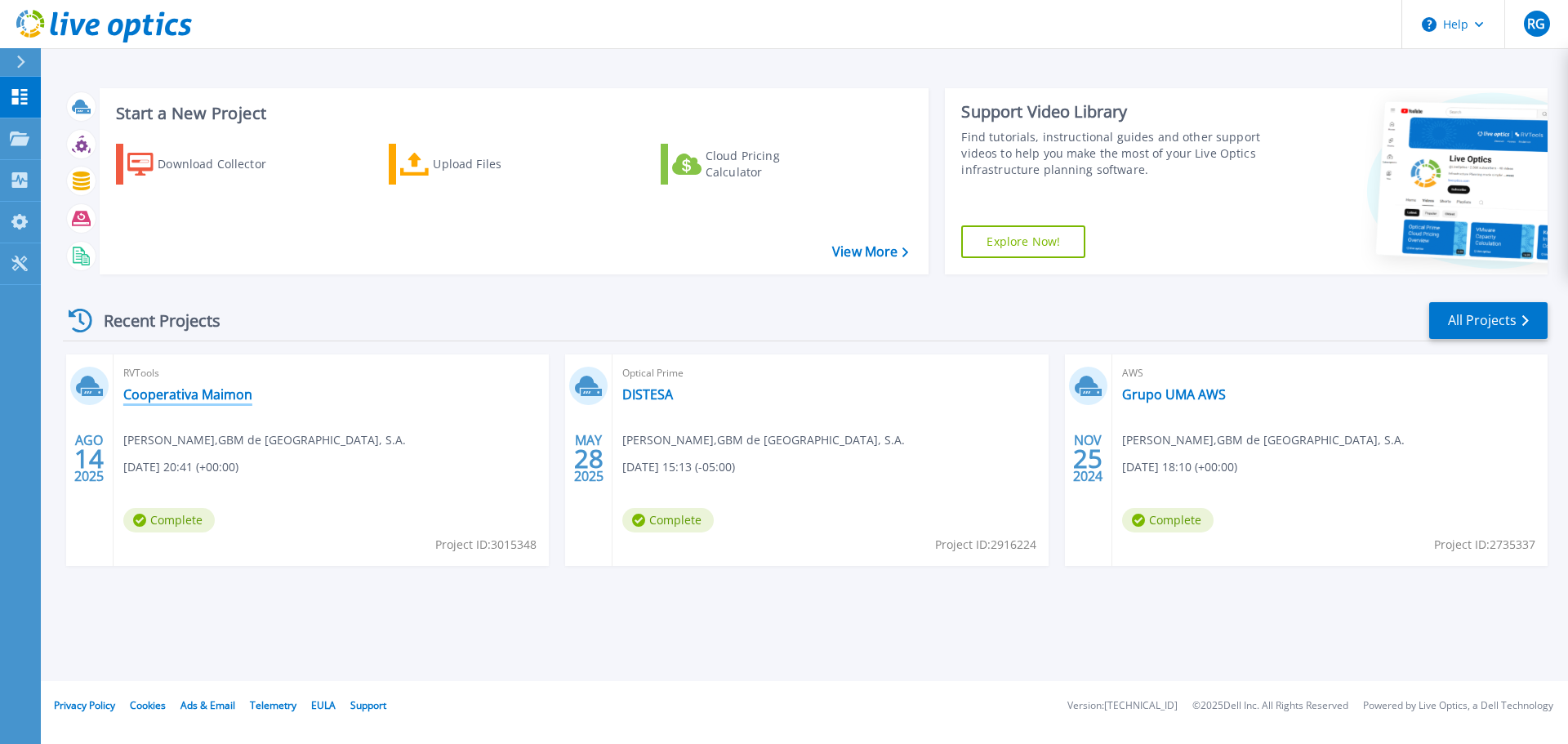
click at [176, 390] on link "Cooperativa Maimon" at bounding box center [187, 393] width 129 height 16
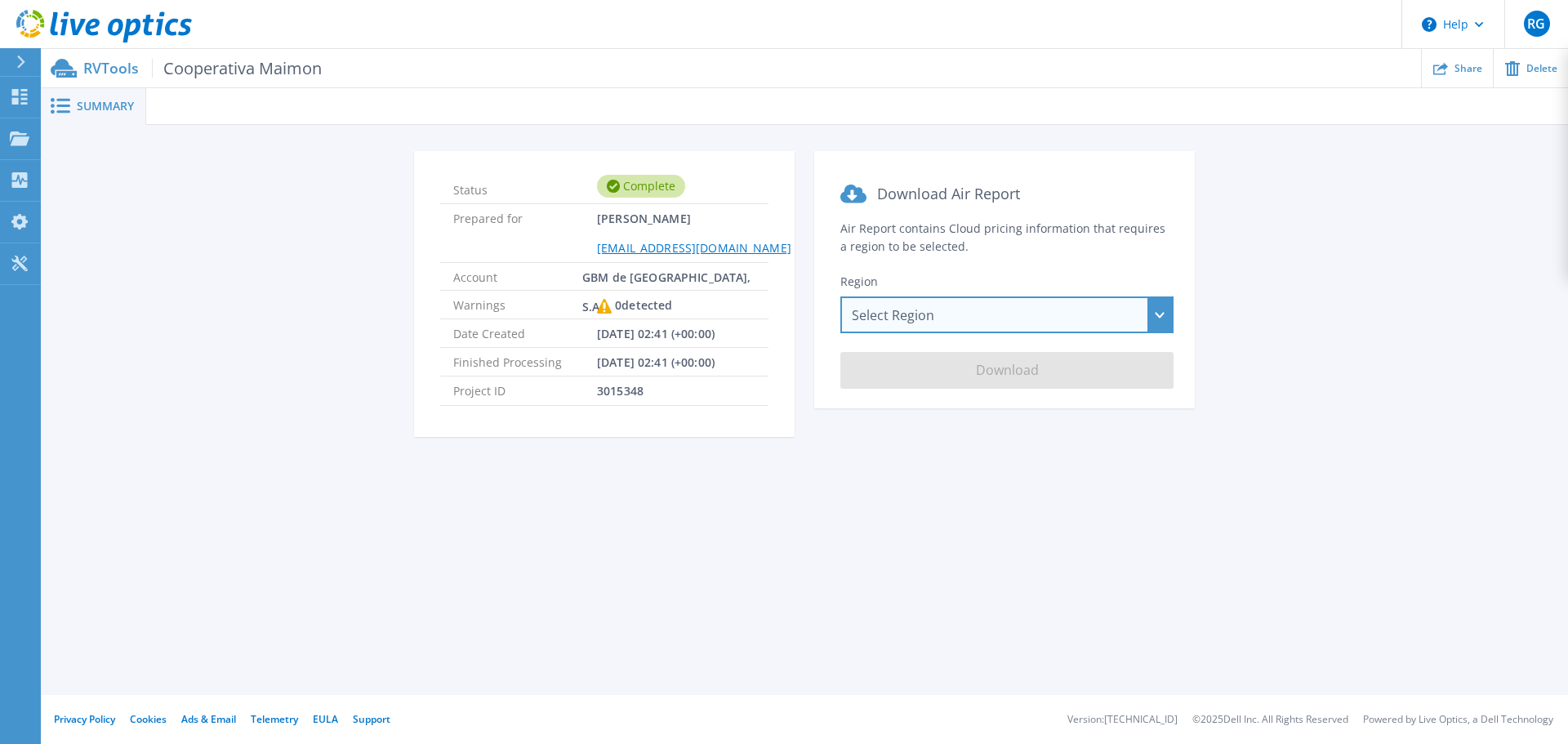
click at [959, 316] on div "Select Region Asia Pacific (Hong Kong) Asia Pacific (Mumbai) Asia Pacific (Seou…" at bounding box center [1006, 314] width 333 height 37
click at [735, 499] on div "Summary Status Complete Prepared for Rudy Gonzalez rugonzalez@gbm.net Account G…" at bounding box center [804, 347] width 1527 height 694
click at [781, 522] on div "Summary Status Complete Prepared for Rudy Gonzalez rugonzalez@gbm.net Account G…" at bounding box center [804, 347] width 1527 height 694
click at [848, 469] on div "Status Complete Prepared for Rudy Gonzalez rugonzalez@gbm.net Account GBM de Gu…" at bounding box center [804, 303] width 1527 height 356
click at [170, 86] on div "RVTools Cooperativa Maimon Share Delete" at bounding box center [804, 68] width 1527 height 38
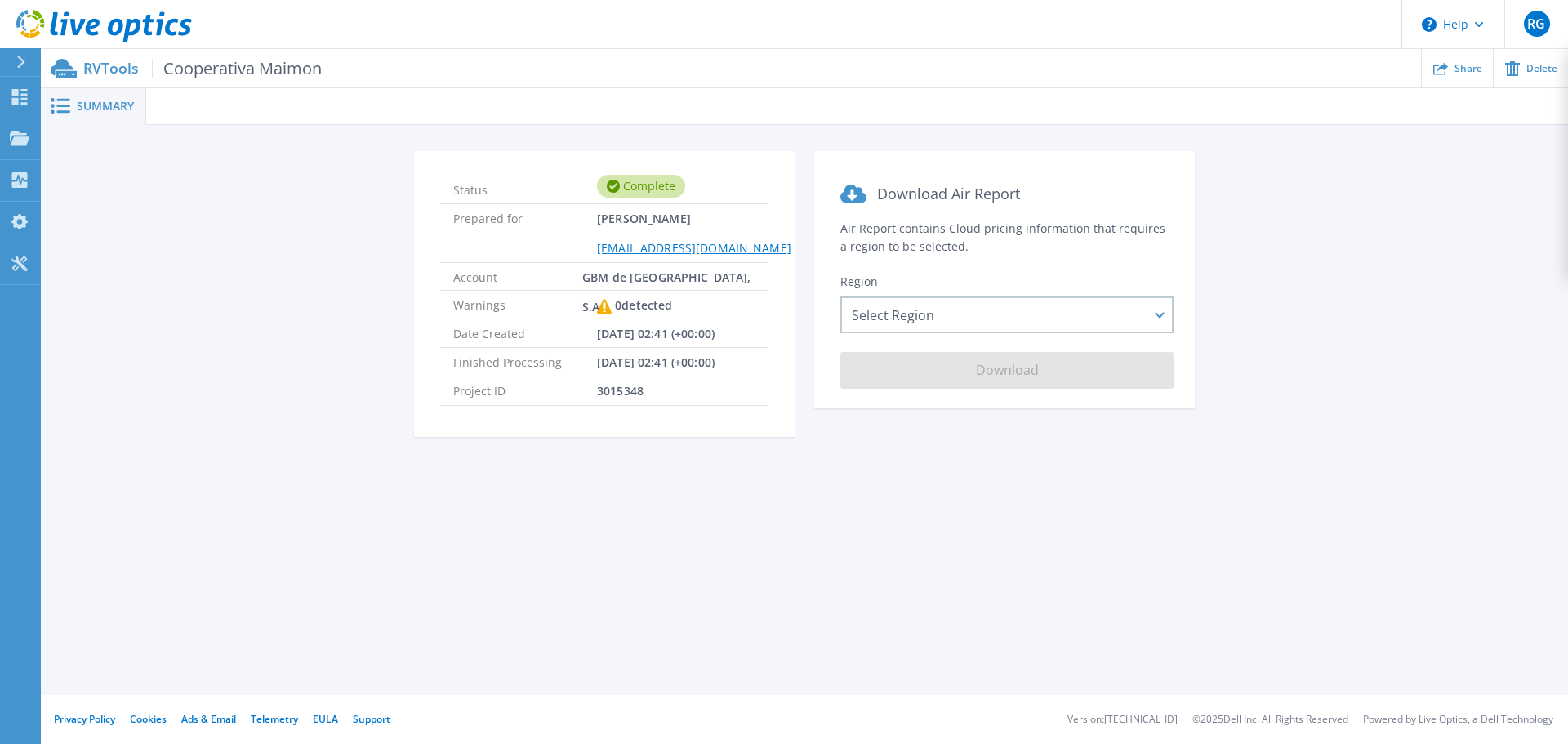
click at [488, 552] on div "Summary Status Complete Prepared for Rudy Gonzalez rugonzalez@gbm.net Account G…" at bounding box center [804, 347] width 1527 height 694
click at [56, 64] on icon at bounding box center [63, 68] width 27 height 19
click at [56, 27] on icon at bounding box center [104, 26] width 175 height 33
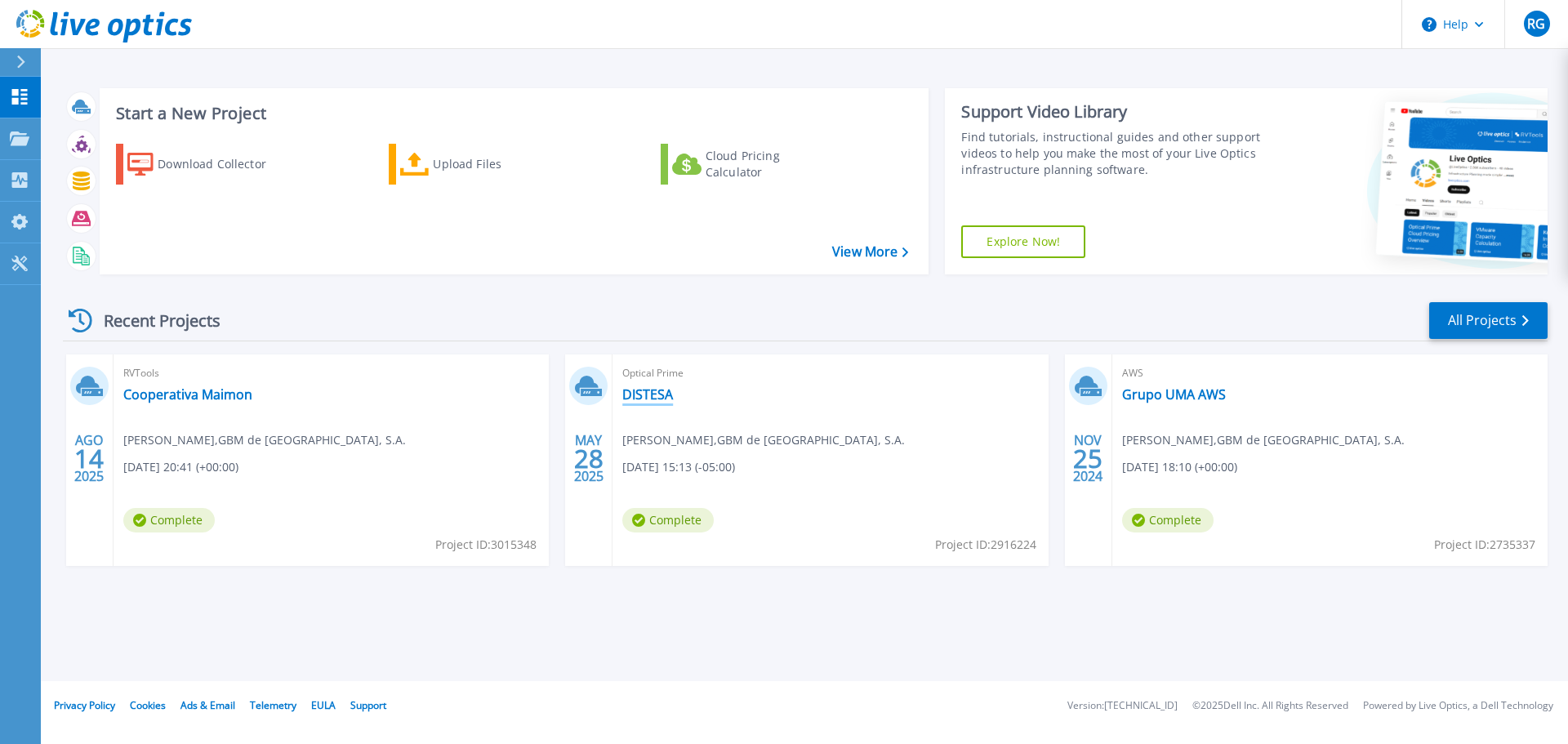
click at [634, 399] on link "DISTESA" at bounding box center [647, 393] width 50 height 16
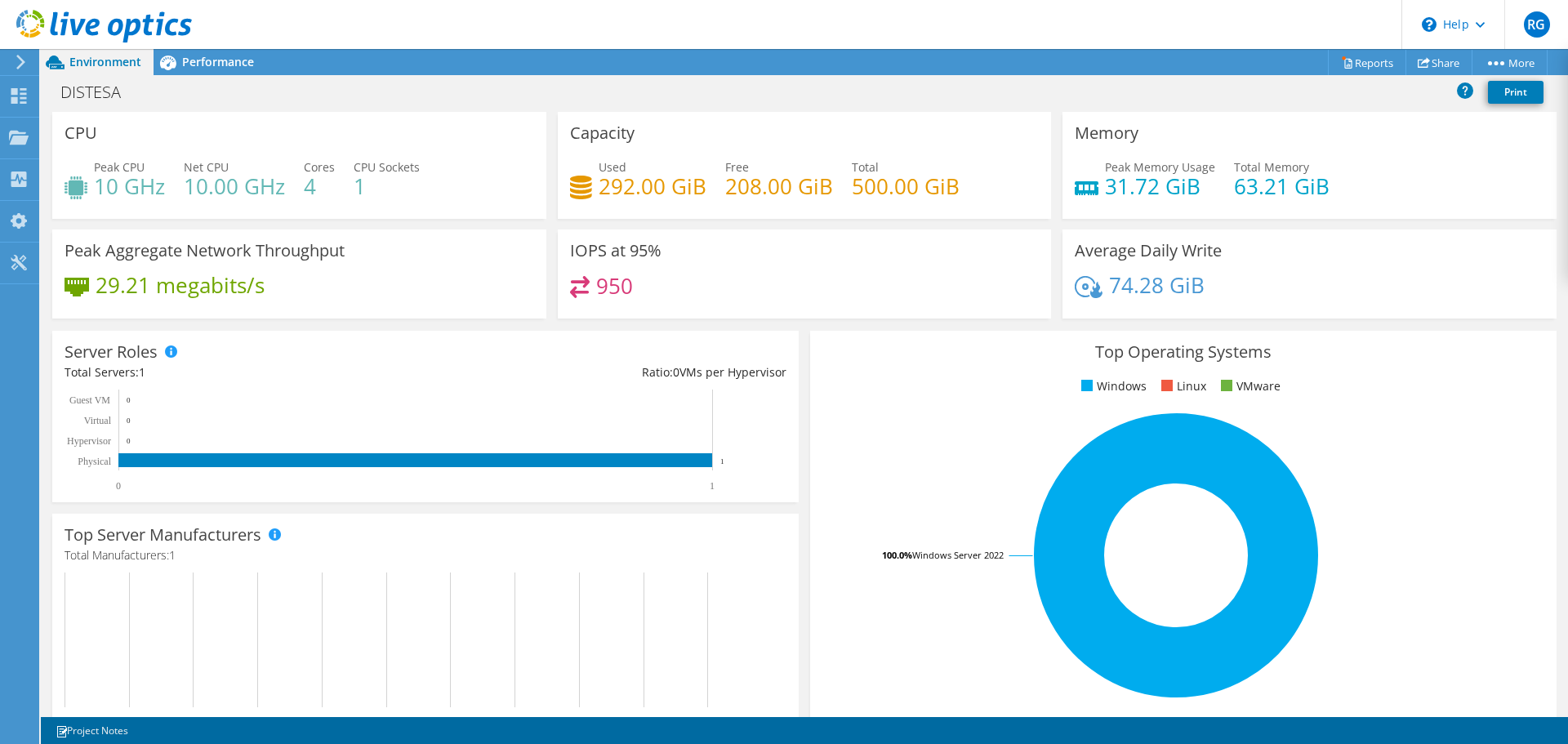
scroll to position [402, 0]
click at [228, 66] on span "Performance" at bounding box center [218, 62] width 72 height 15
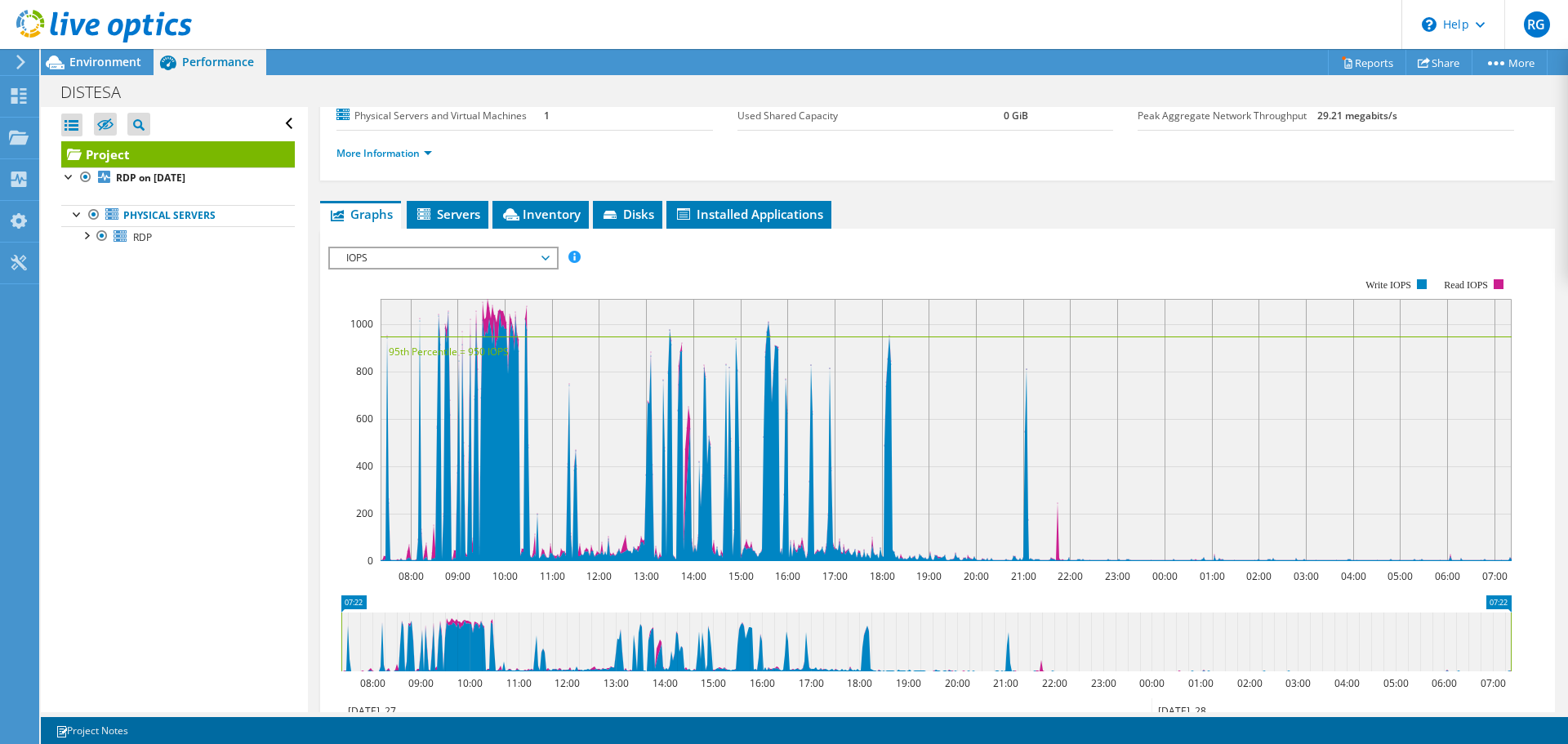
scroll to position [245, 0]
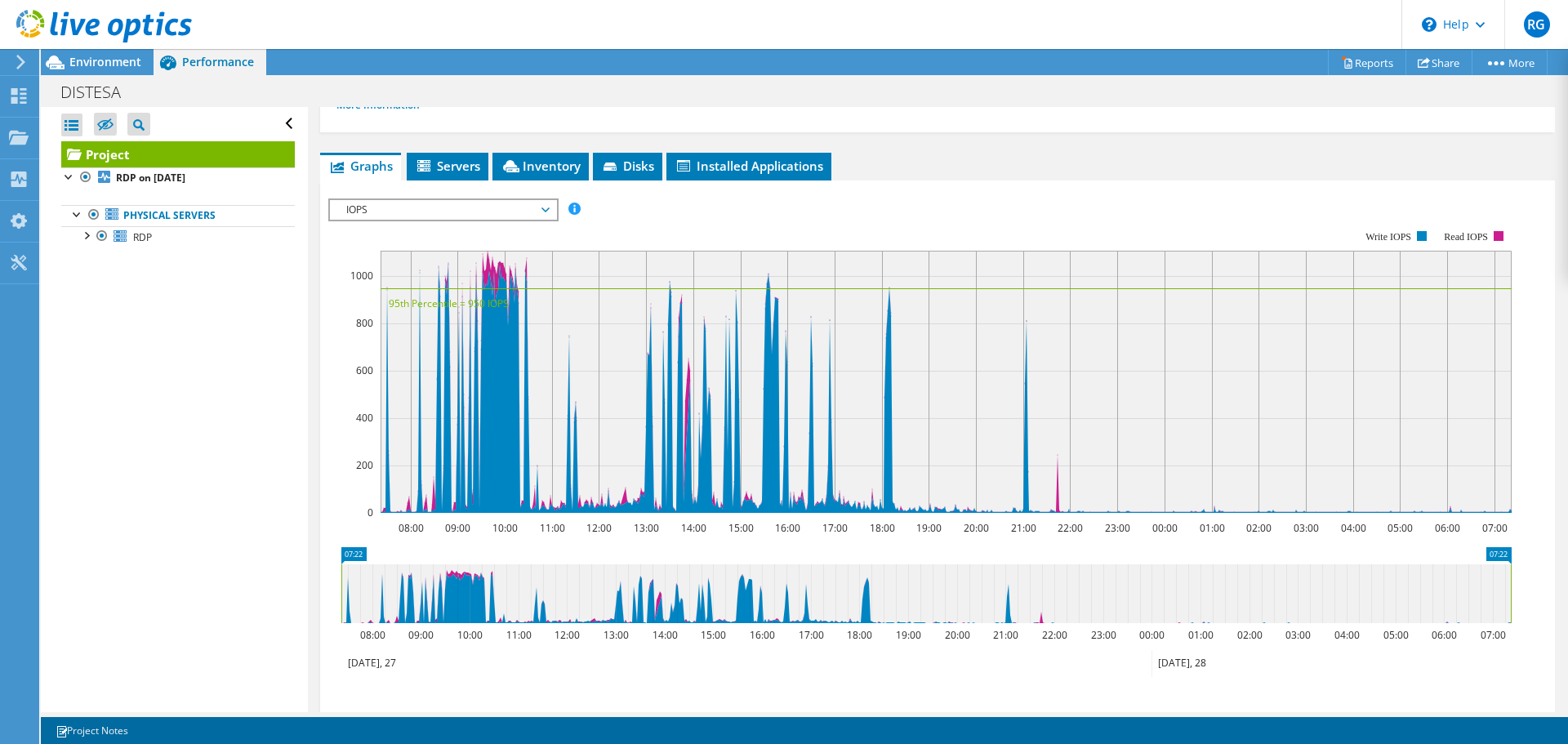
click at [430, 211] on span "IOPS" at bounding box center [442, 210] width 210 height 20
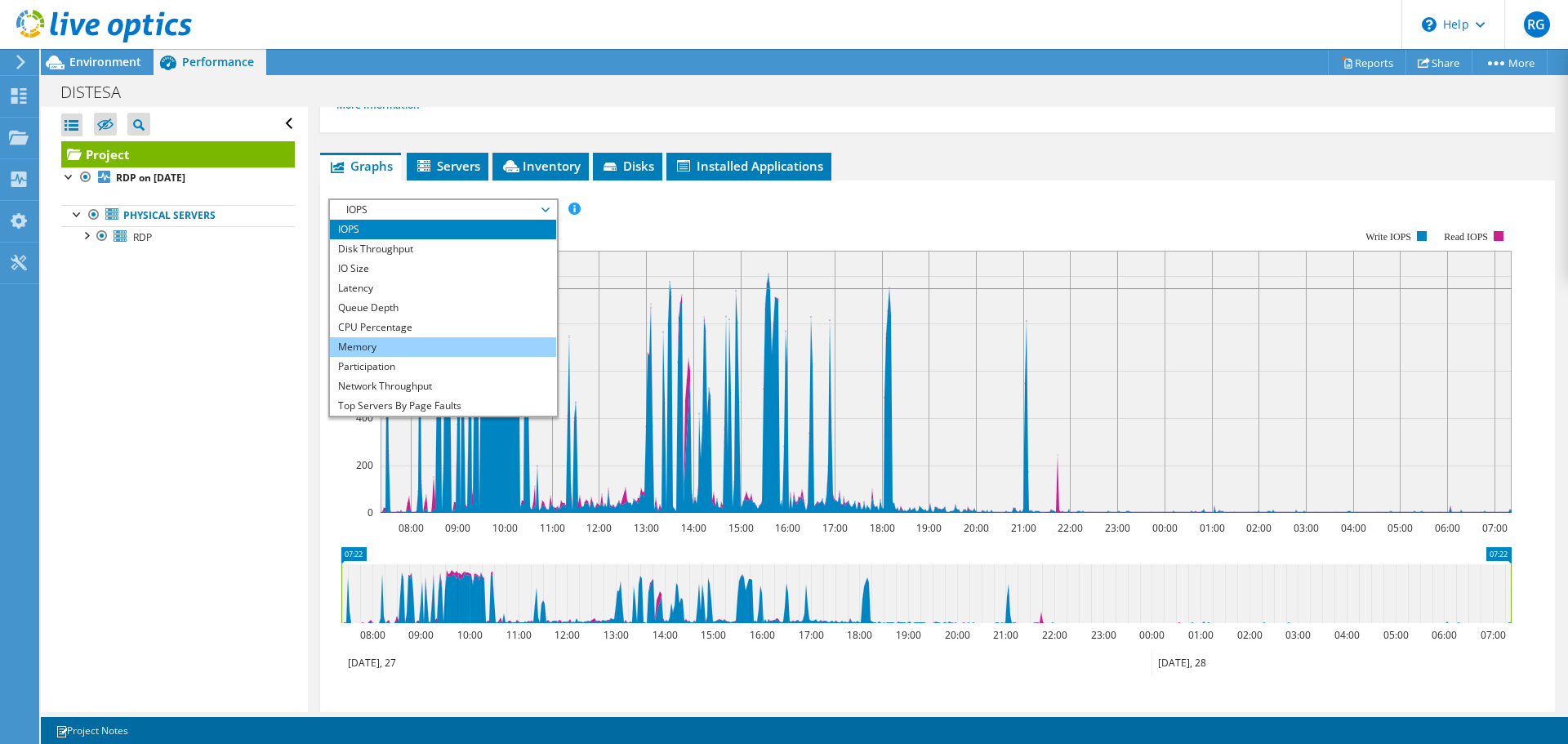
click at [413, 345] on li "Memory" at bounding box center [443, 346] width 226 height 20
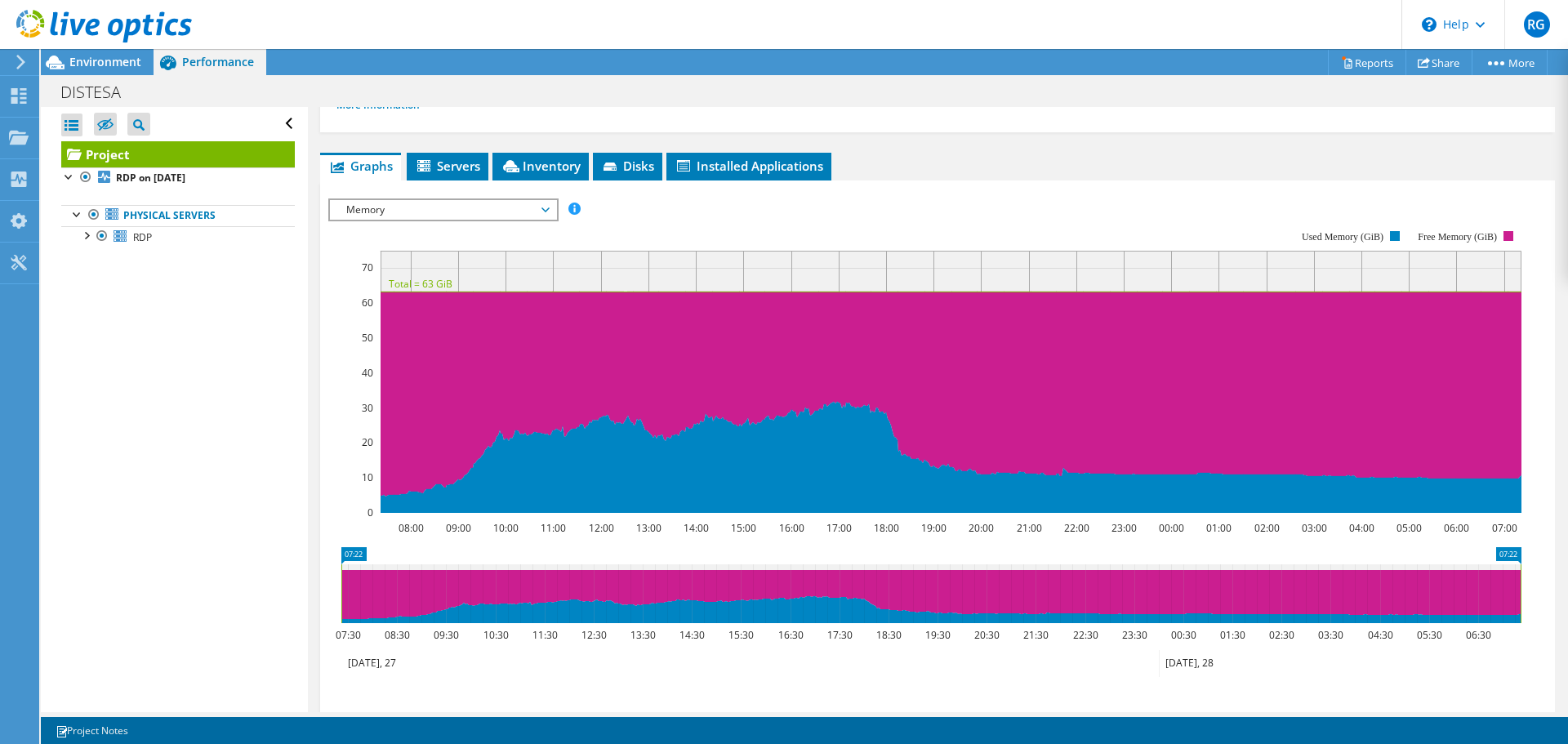
click at [530, 216] on span "Memory" at bounding box center [442, 210] width 210 height 20
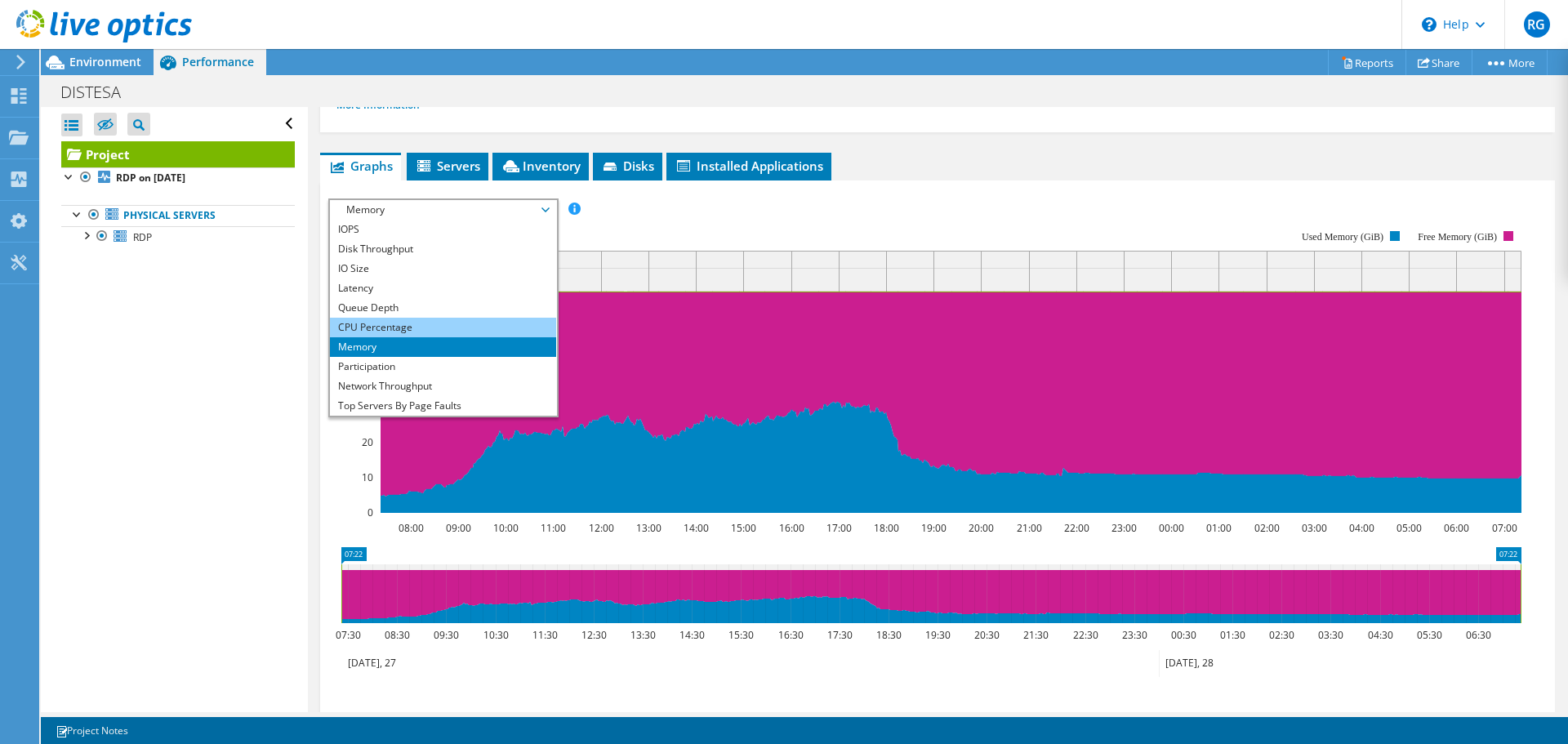
click at [373, 326] on li "CPU Percentage" at bounding box center [443, 327] width 226 height 20
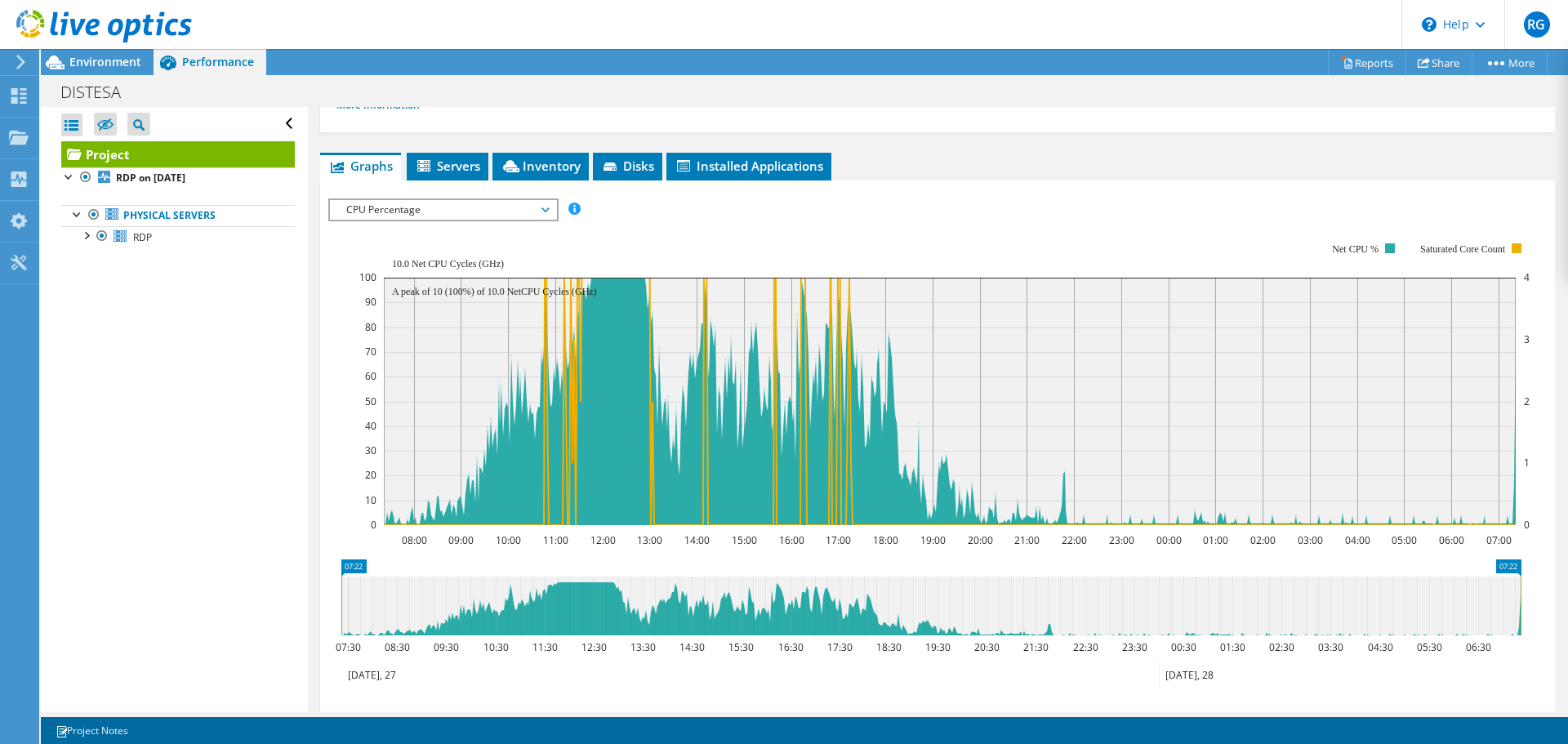
click at [1042, 174] on ul "Graphs Servers Inventory Hypervisor Disks Cluster Disks Installed Applications" at bounding box center [937, 166] width 1234 height 27
